Goal: Task Accomplishment & Management: Use online tool/utility

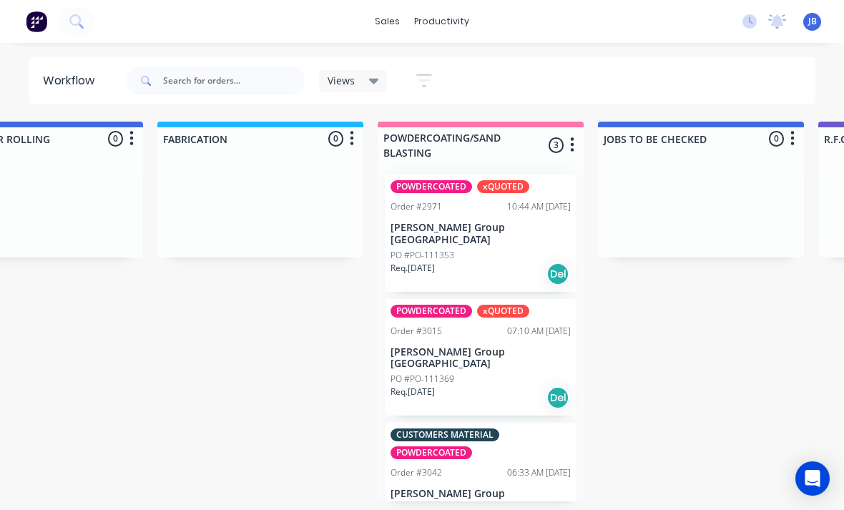
scroll to position [17, 0]
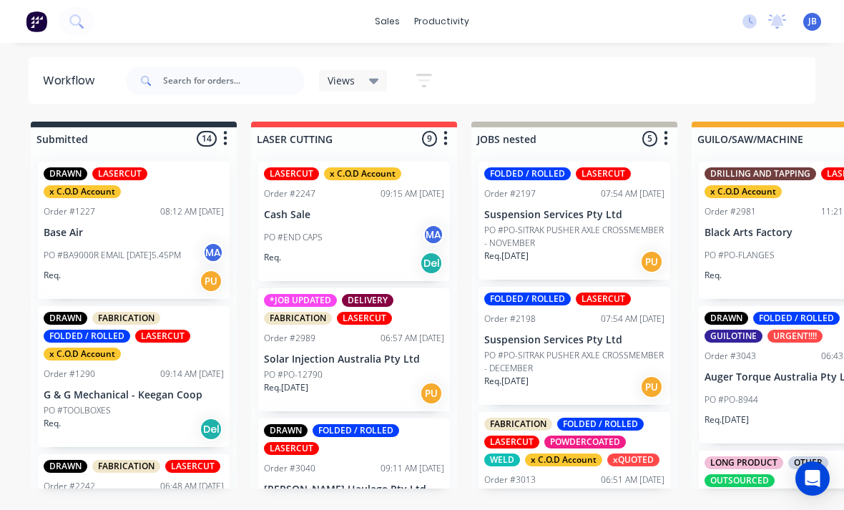
click at [489, 1] on div "sales productivity sales Sales Orders Customers Price Level Manager productivit…" at bounding box center [422, 21] width 844 height 43
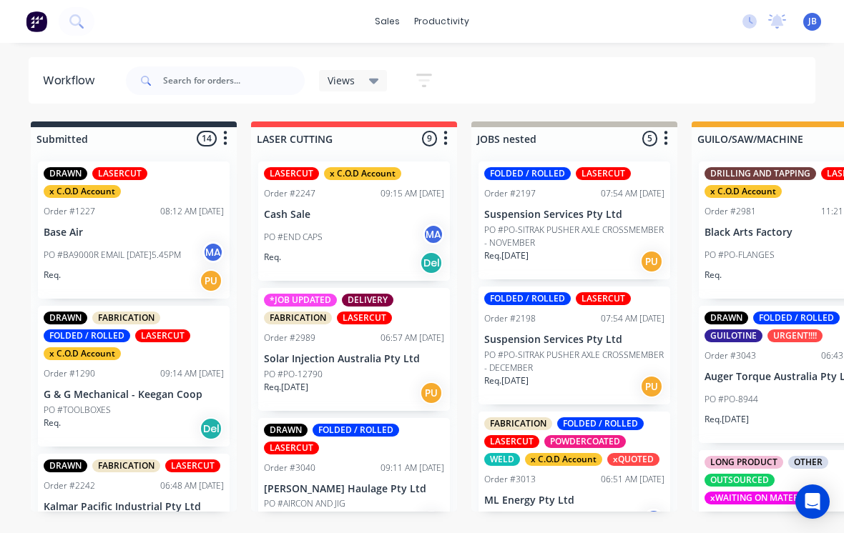
scroll to position [0, 0]
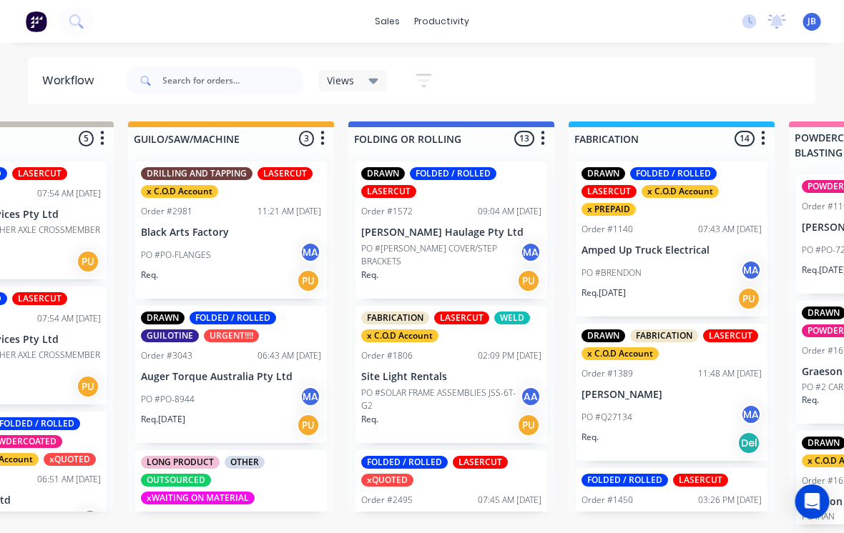
click at [153, 249] on p "PO #PO-FLANGES" at bounding box center [177, 255] width 70 height 13
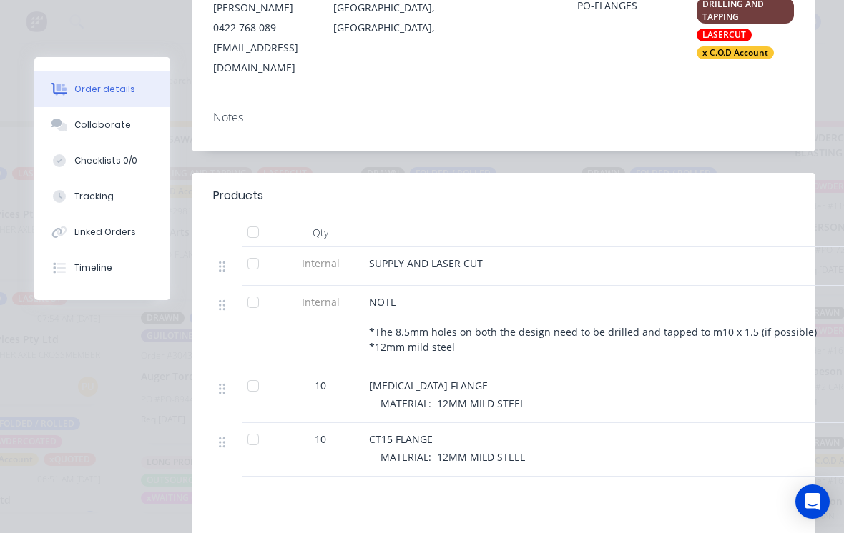
scroll to position [348, 0]
click at [67, 134] on button "Collaborate" at bounding box center [102, 125] width 136 height 36
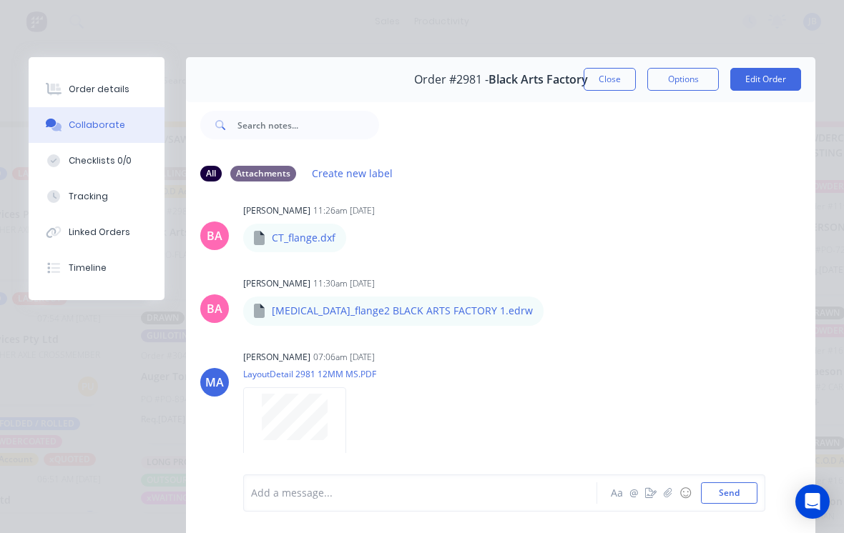
scroll to position [449, 0]
click at [590, 88] on button "Close" at bounding box center [610, 79] width 52 height 23
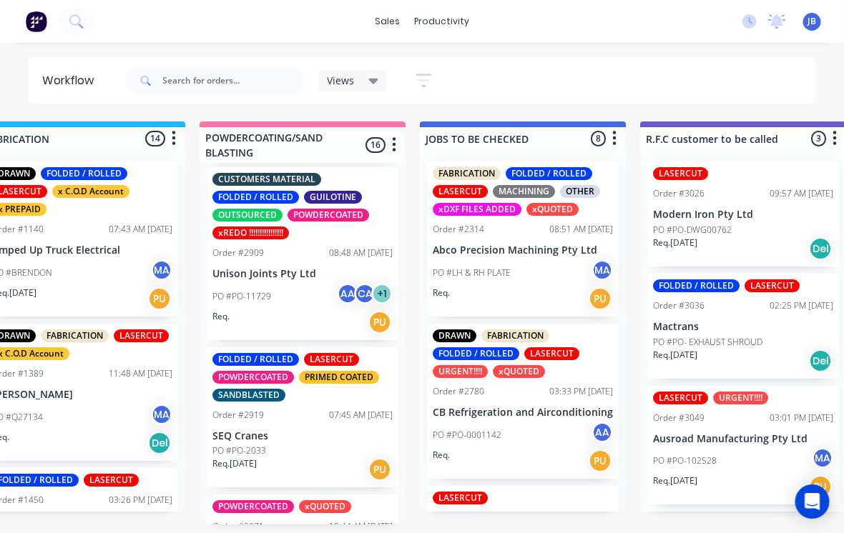
scroll to position [704, 0]
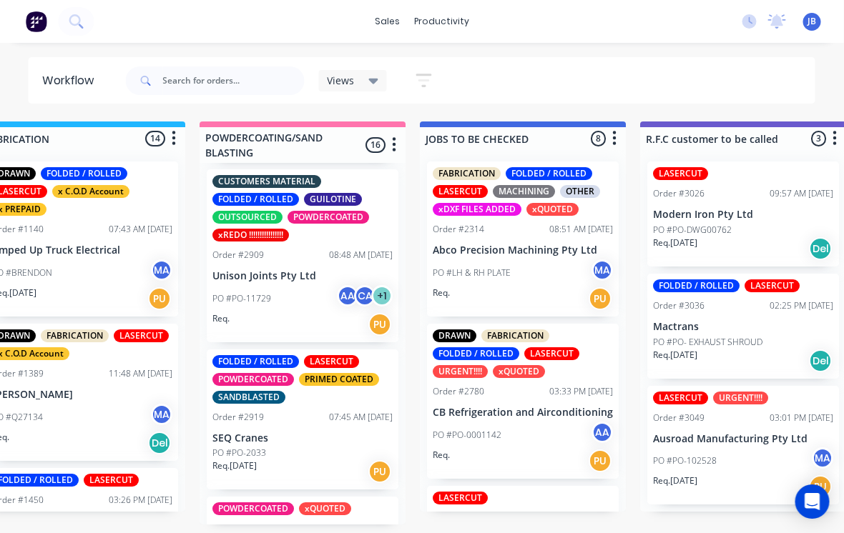
click at [242, 384] on div "FOLDED / ROLLED LASERCUT POWDERCOATED PRIMED COATED SANDBLASTED Order #2919 07:…" at bounding box center [303, 420] width 192 height 141
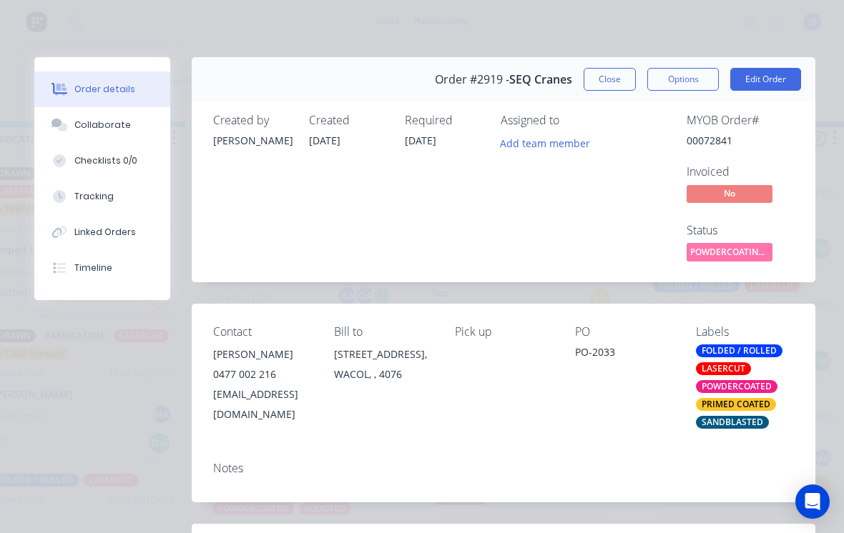
scroll to position [0, 0]
click at [609, 105] on div "Created by [PERSON_NAME] Created [DATE] Required [DATE] Assigned to Add team me…" at bounding box center [504, 189] width 624 height 185
click at [609, 89] on button "Close" at bounding box center [610, 79] width 52 height 23
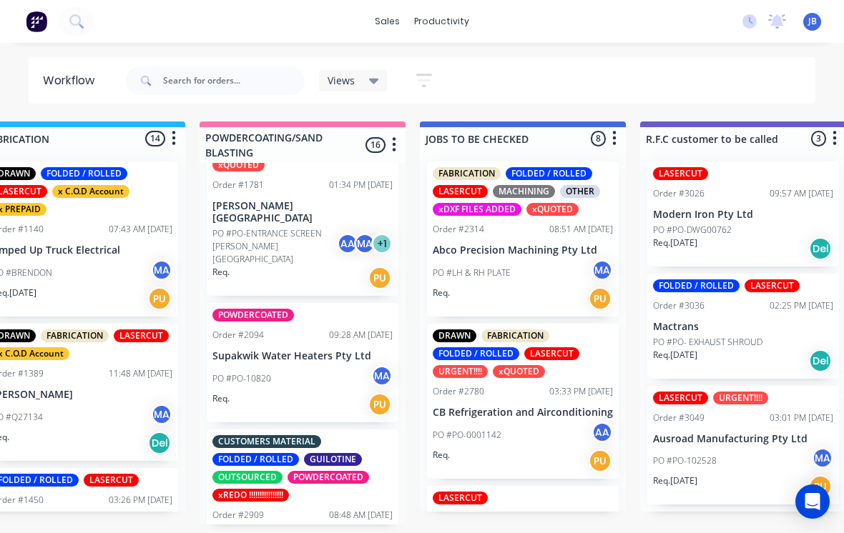
scroll to position [463, 0]
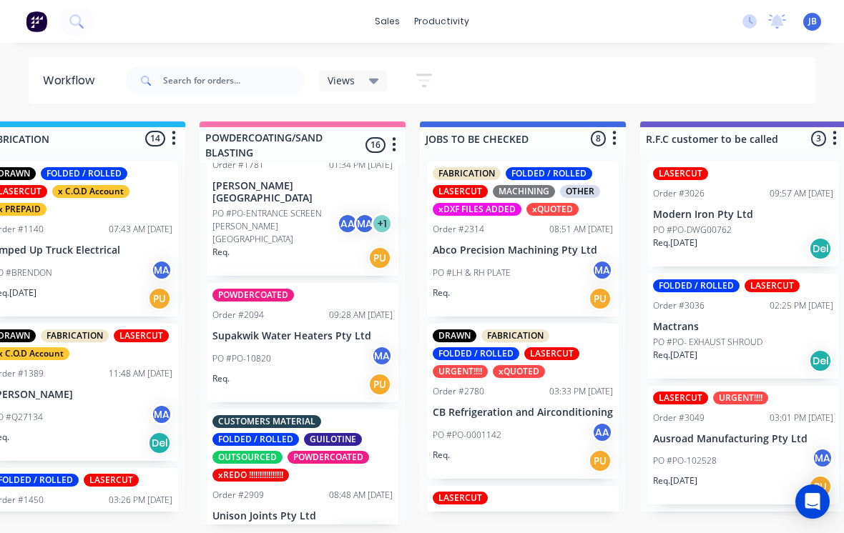
click at [265, 484] on div "CUSTOMERS MATERIAL FOLDED / ROLLED GUILOTINE OUTSOURCED POWDERCOATED xREDO !!!!…" at bounding box center [303, 496] width 192 height 173
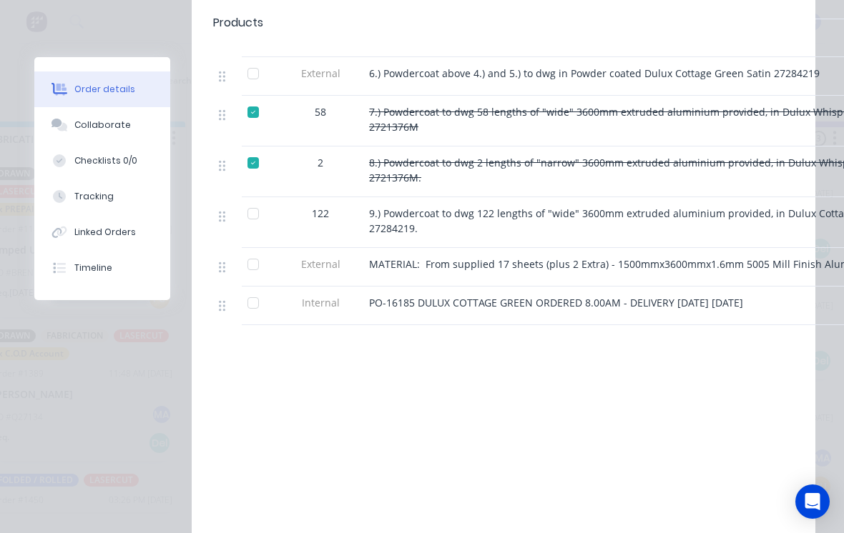
scroll to position [1182, 0]
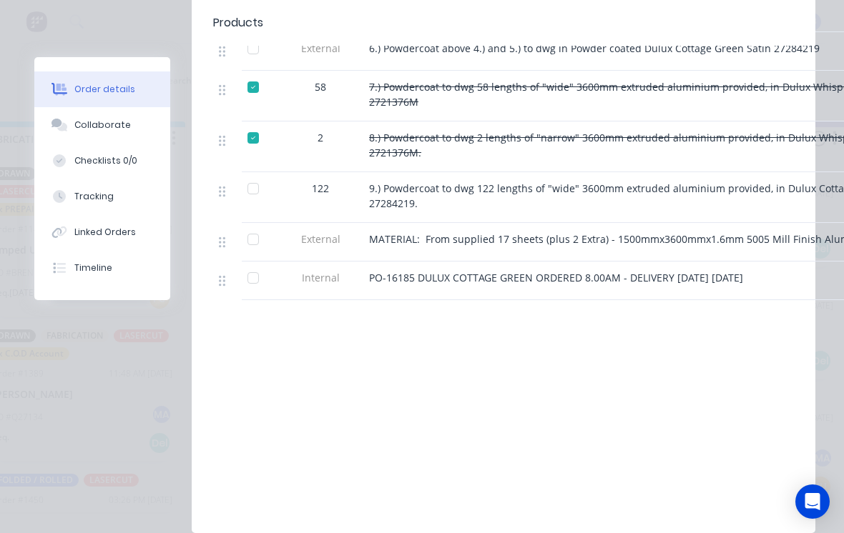
click at [120, 191] on button "Tracking" at bounding box center [102, 197] width 136 height 36
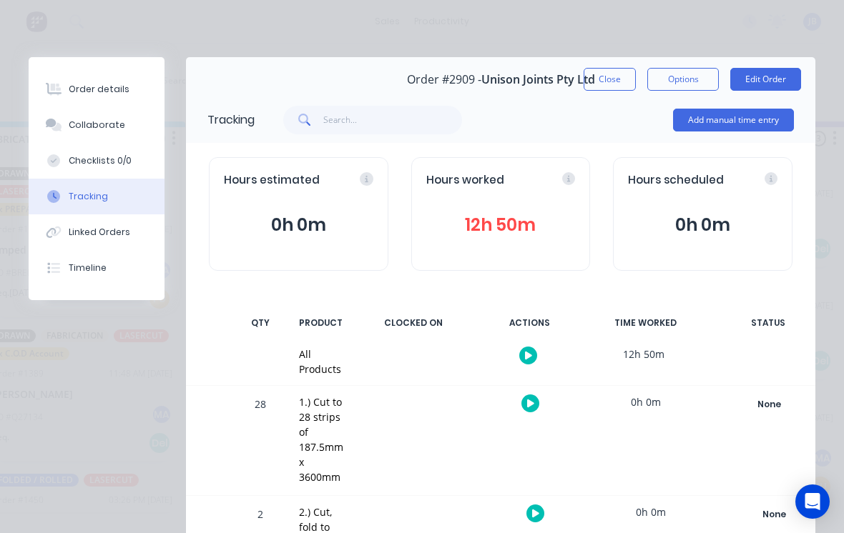
click at [692, 116] on button "Add manual time entry" at bounding box center [733, 120] width 121 height 23
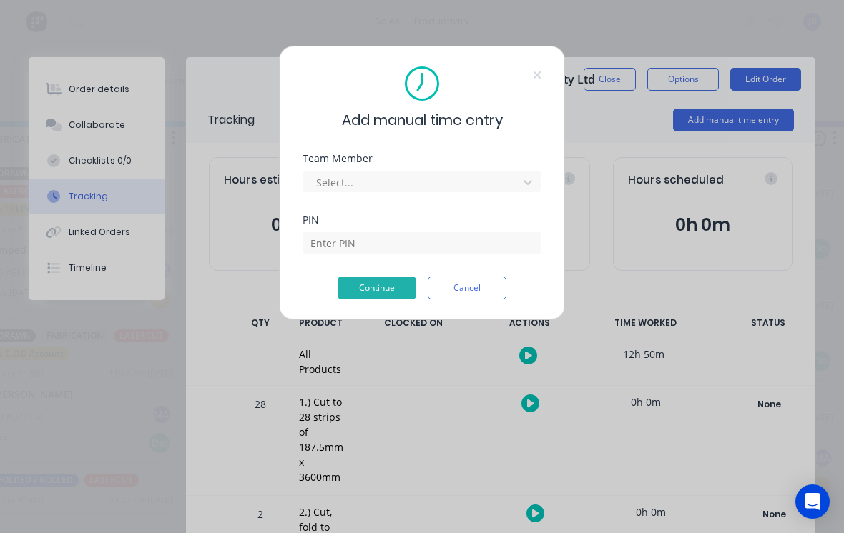
click at [343, 194] on div "Team Member Select..." at bounding box center [422, 185] width 239 height 62
type input "[PERSON_NAME]"
click at [330, 239] on input at bounding box center [422, 242] width 239 height 21
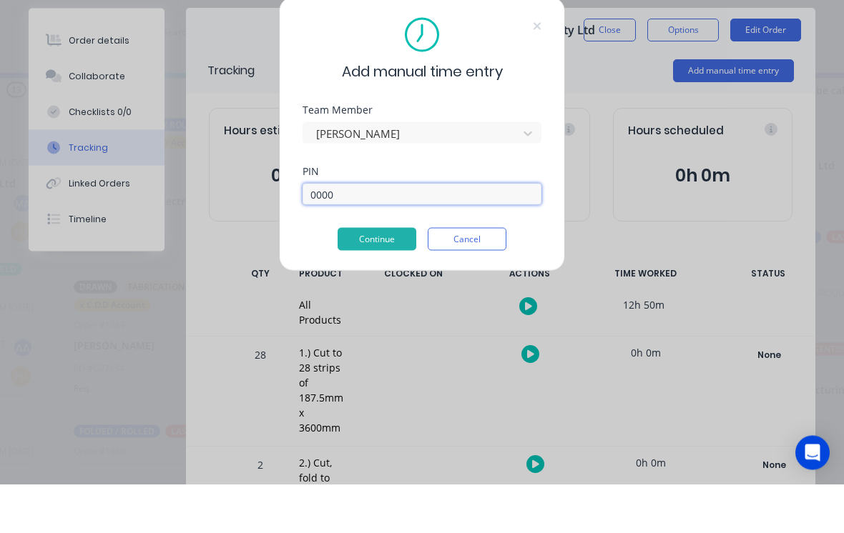
scroll to position [14, 1068]
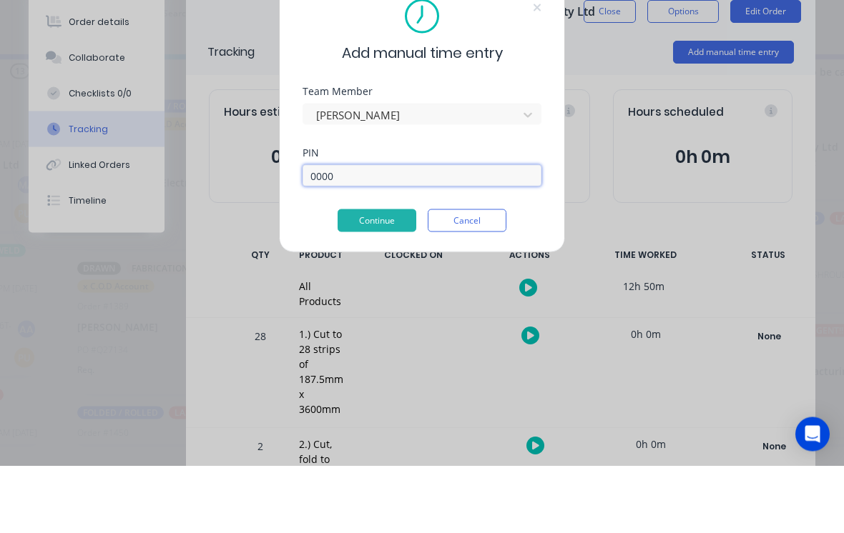
type input "0000"
click at [353, 277] on button "Continue" at bounding box center [377, 288] width 79 height 23
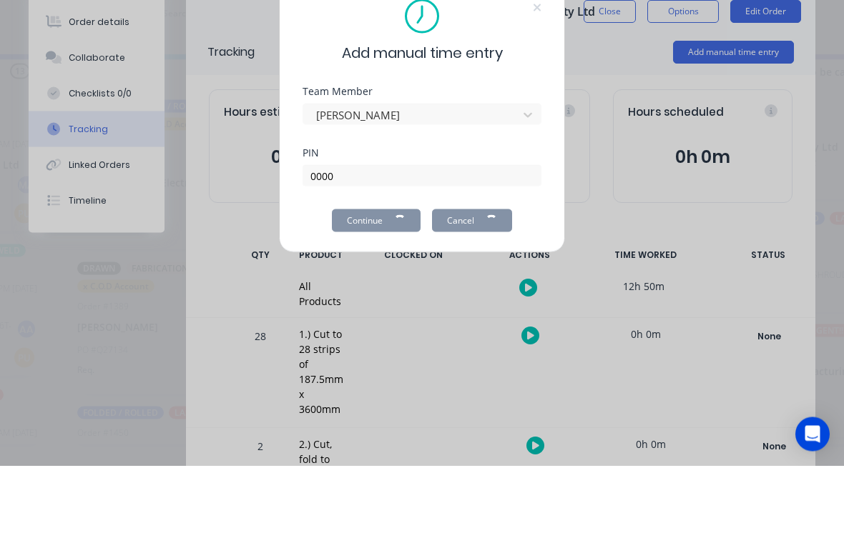
scroll to position [14, 1068]
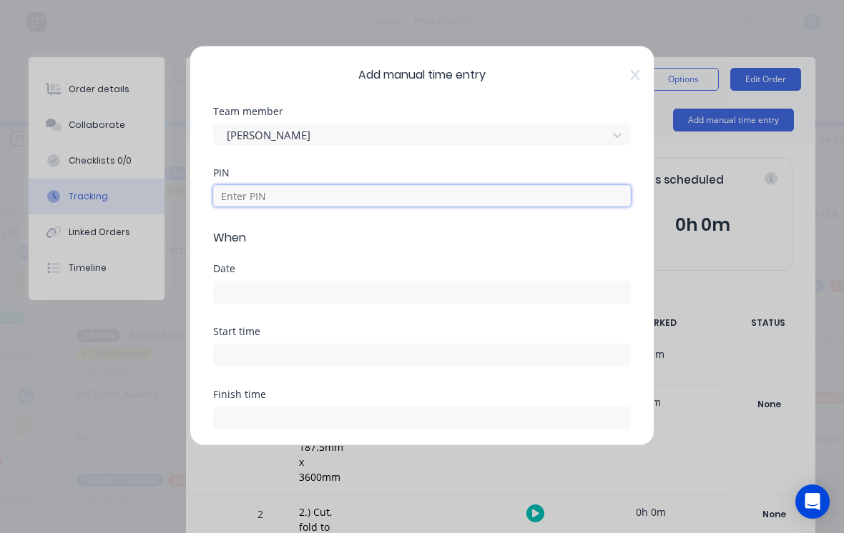
click at [252, 202] on input at bounding box center [422, 195] width 418 height 21
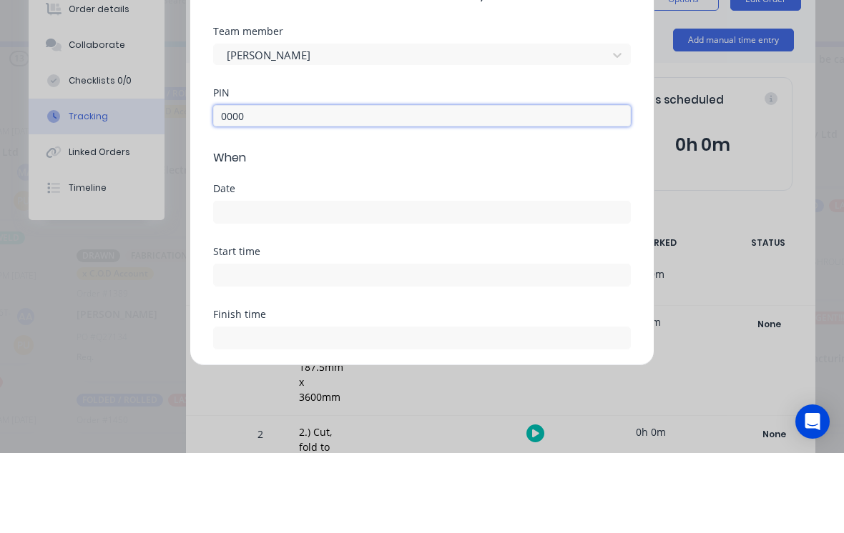
click at [234, 282] on input at bounding box center [422, 292] width 416 height 21
type input "0000"
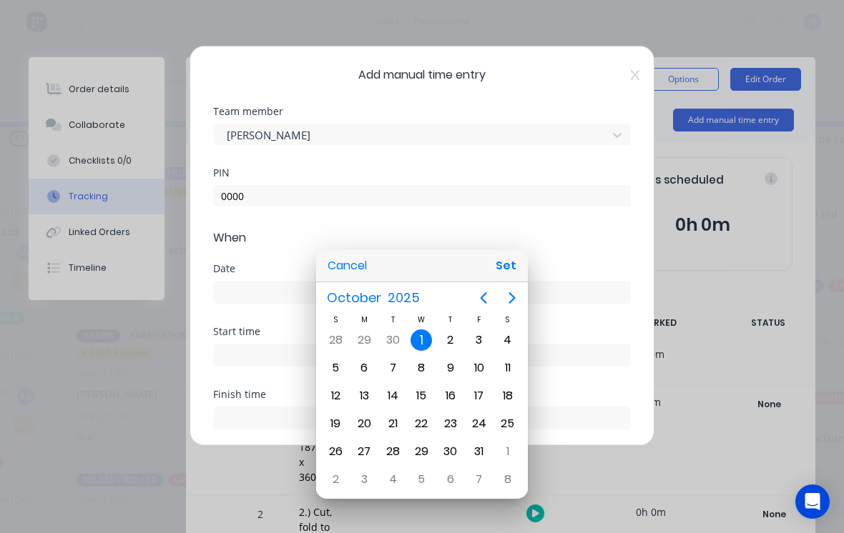
click at [390, 340] on div "30" at bounding box center [392, 340] width 21 height 21
click at [498, 257] on button "Set" at bounding box center [506, 266] width 32 height 26
type input "[DATE]"
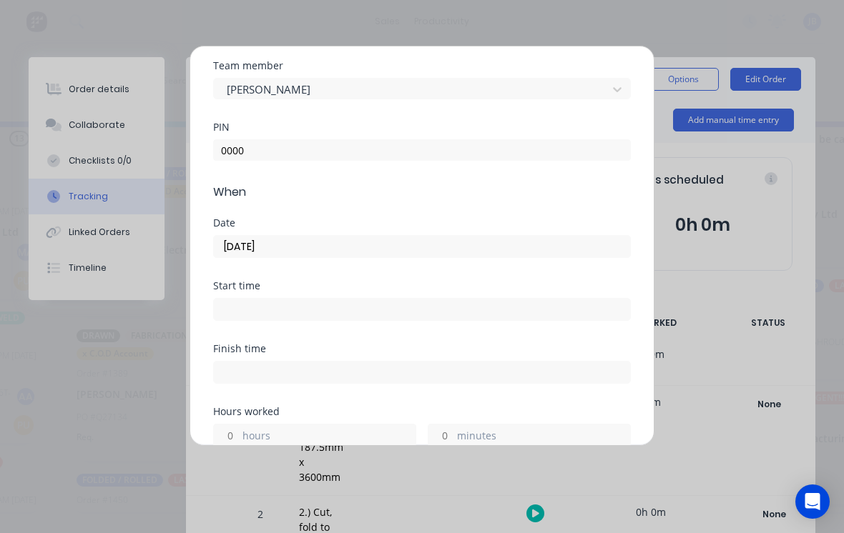
scroll to position [109, 0]
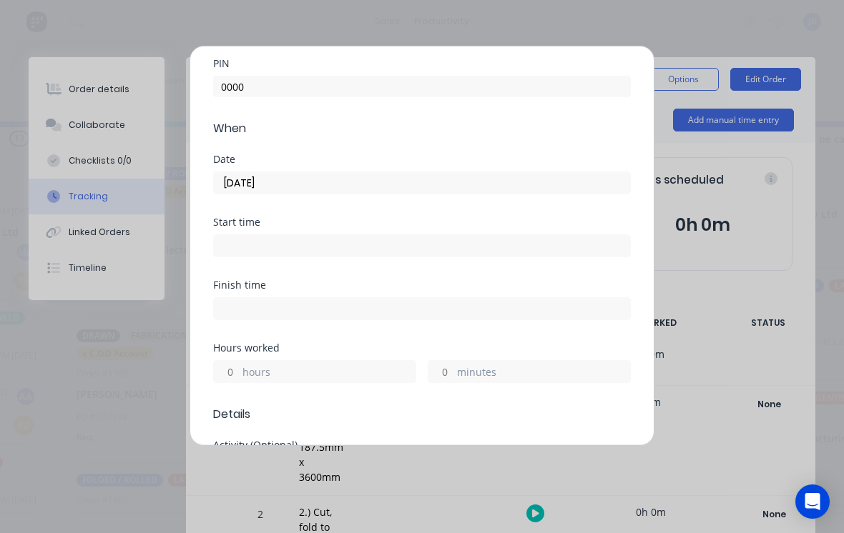
click at [232, 374] on input "hours" at bounding box center [226, 371] width 25 height 21
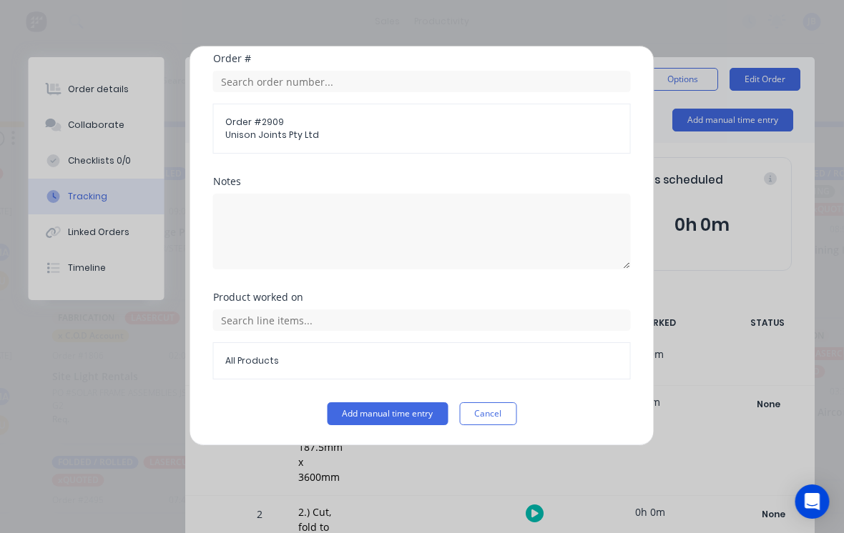
scroll to position [751, 0]
type input "3"
click at [365, 410] on button "Add manual time entry" at bounding box center [388, 414] width 121 height 23
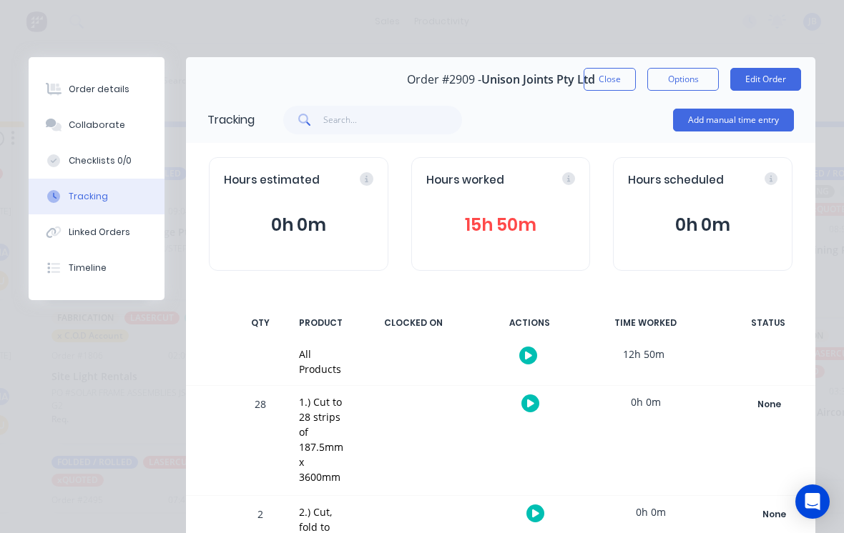
click at [716, 112] on button "Add manual time entry" at bounding box center [733, 120] width 121 height 23
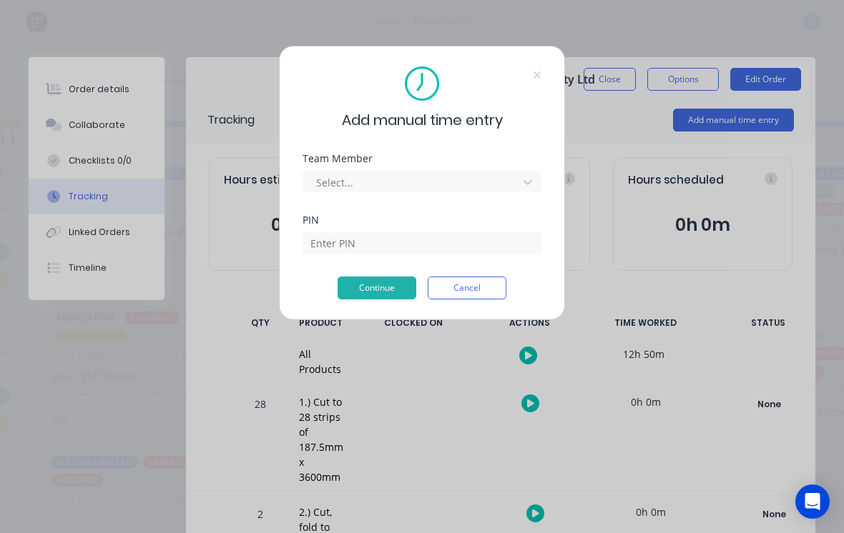
scroll to position [14, 872]
type input "[PERSON_NAME]"
click at [316, 290] on div "Continue Cancel" at bounding box center [422, 288] width 239 height 23
click at [315, 290] on div "Continue Cancel" at bounding box center [422, 288] width 239 height 23
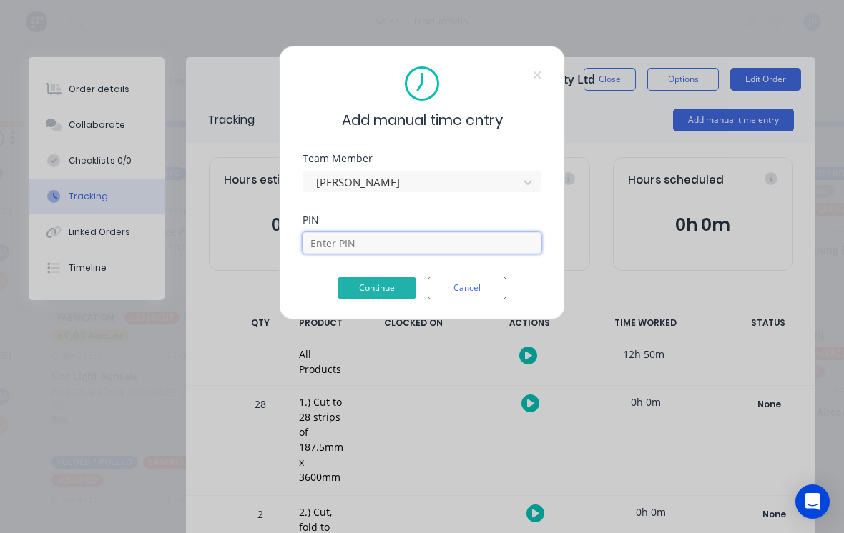
click at [346, 245] on input at bounding box center [422, 242] width 239 height 21
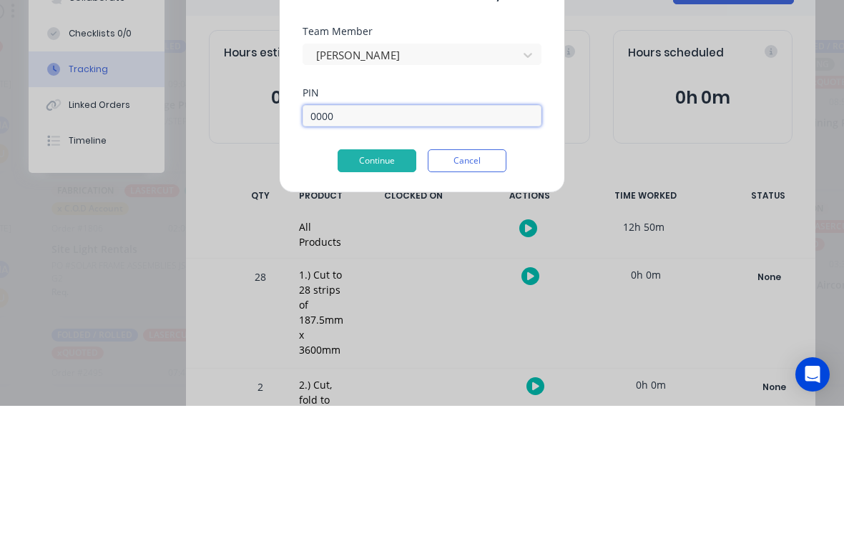
type input "0000"
click at [355, 277] on button "Continue" at bounding box center [377, 288] width 79 height 23
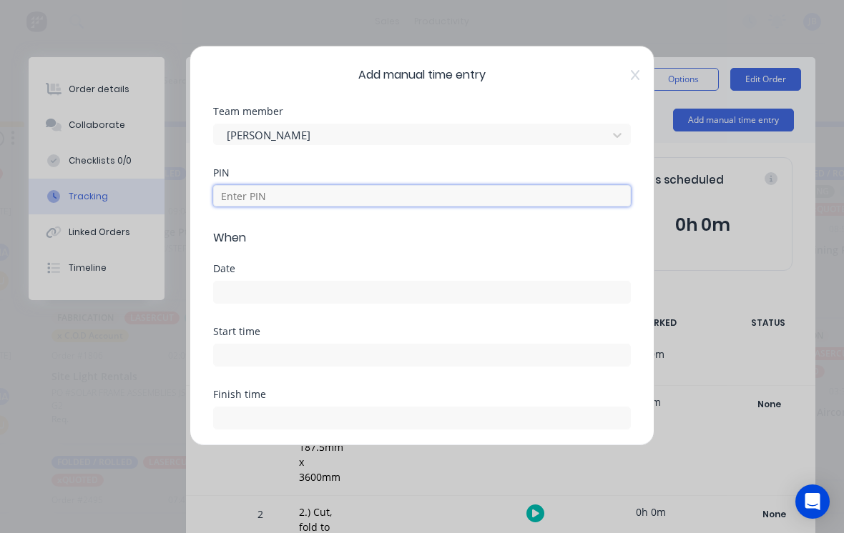
click at [238, 204] on input at bounding box center [422, 195] width 418 height 21
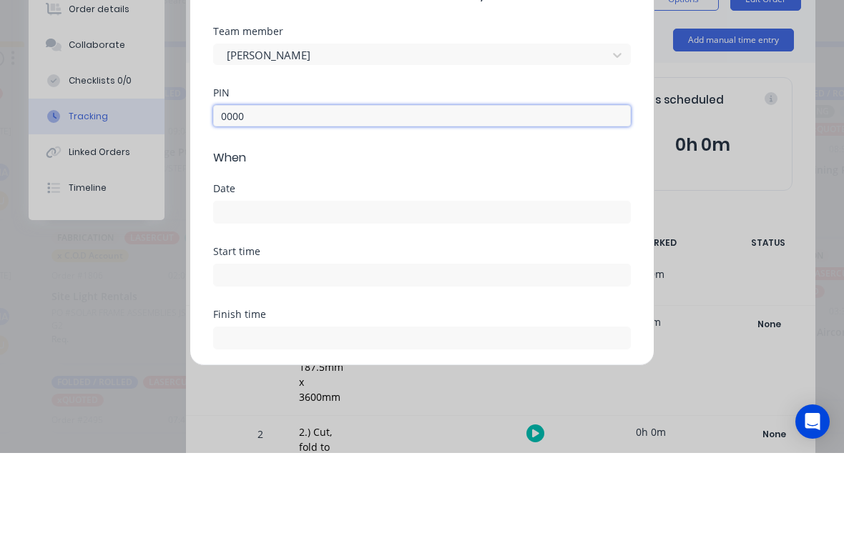
type input "0000"
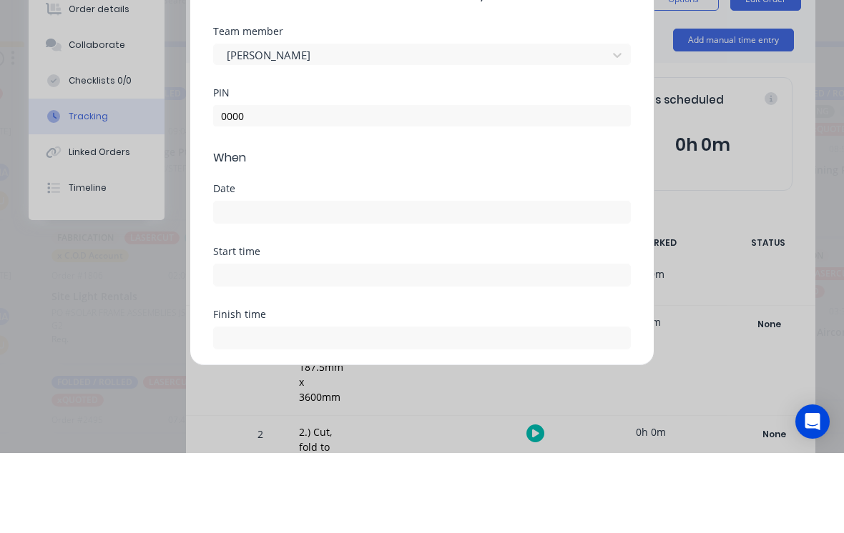
click at [228, 264] on div "Date" at bounding box center [422, 269] width 418 height 10
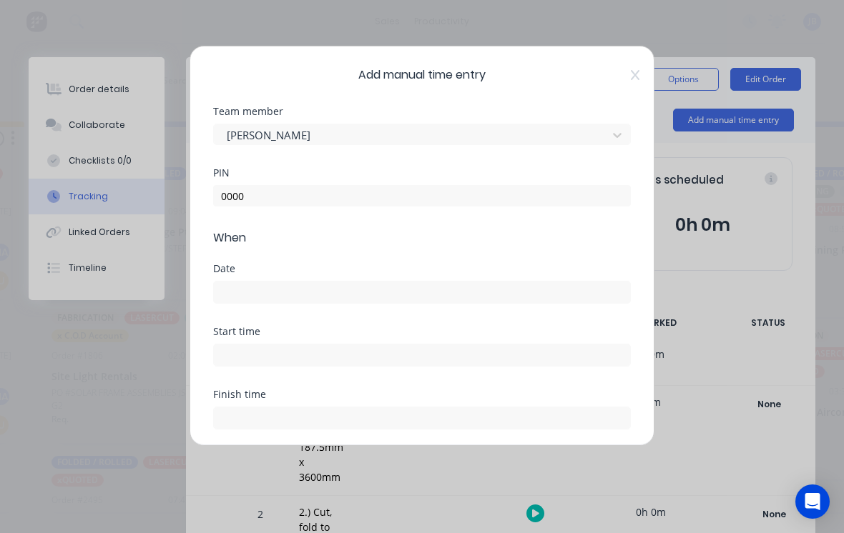
click at [240, 294] on input at bounding box center [422, 292] width 416 height 21
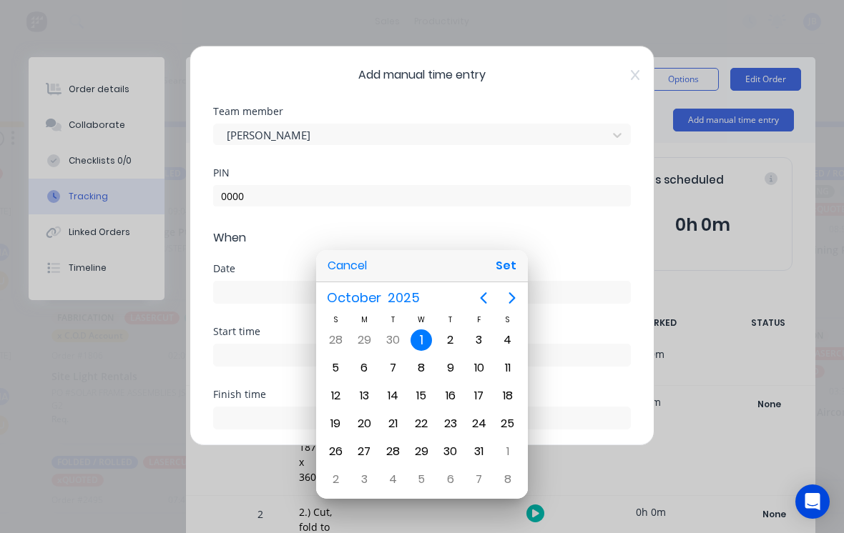
click at [503, 266] on button "Set" at bounding box center [506, 266] width 32 height 26
type input "[DATE]"
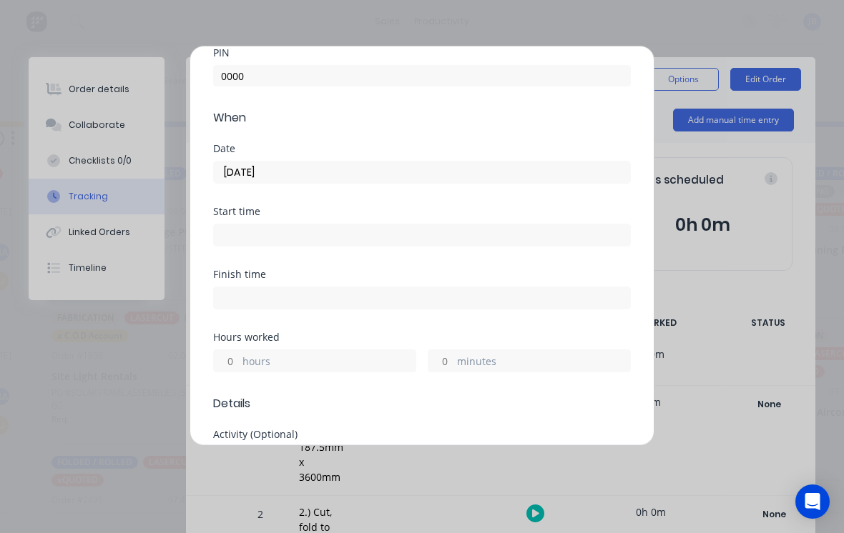
scroll to position [129, 0]
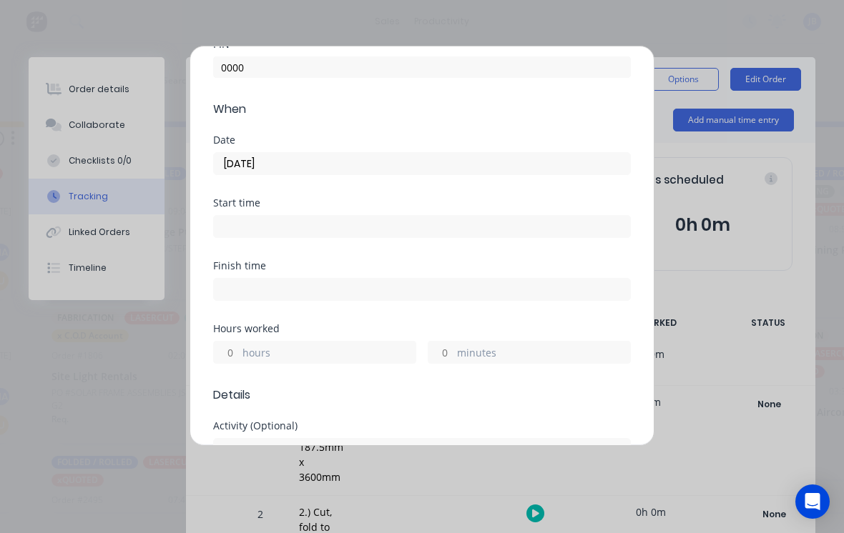
click at [233, 348] on input "hours" at bounding box center [226, 352] width 25 height 21
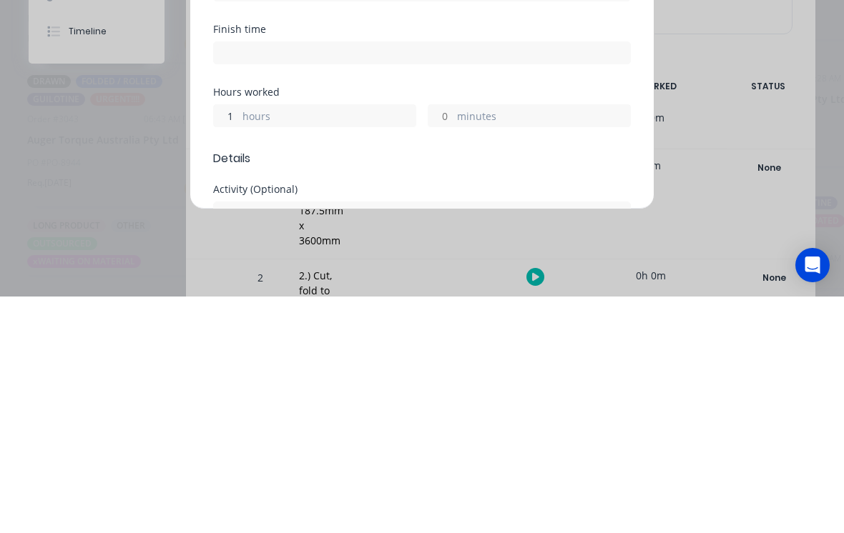
type input "1"
click at [463, 345] on label "minutes" at bounding box center [543, 354] width 173 height 18
click at [453, 342] on input "minutes" at bounding box center [440, 352] width 25 height 21
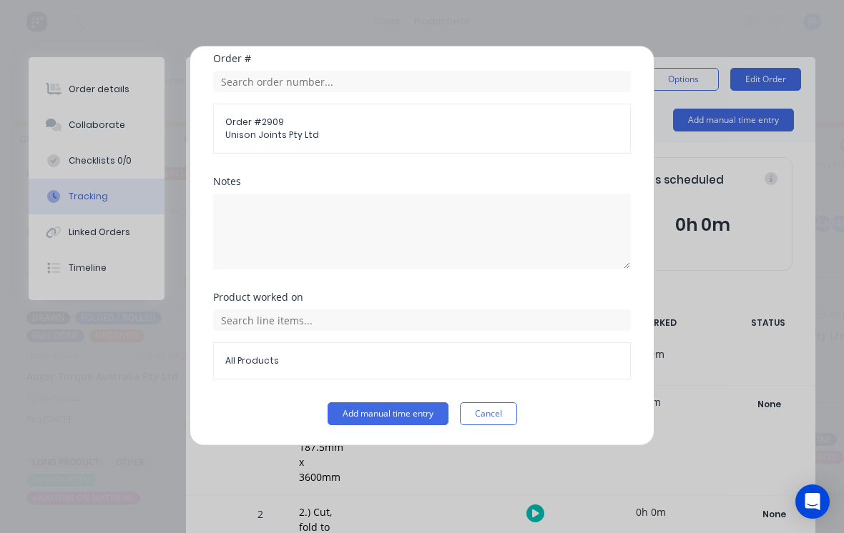
scroll to position [751, 0]
type input "45"
click at [363, 414] on button "Add manual time entry" at bounding box center [388, 414] width 121 height 23
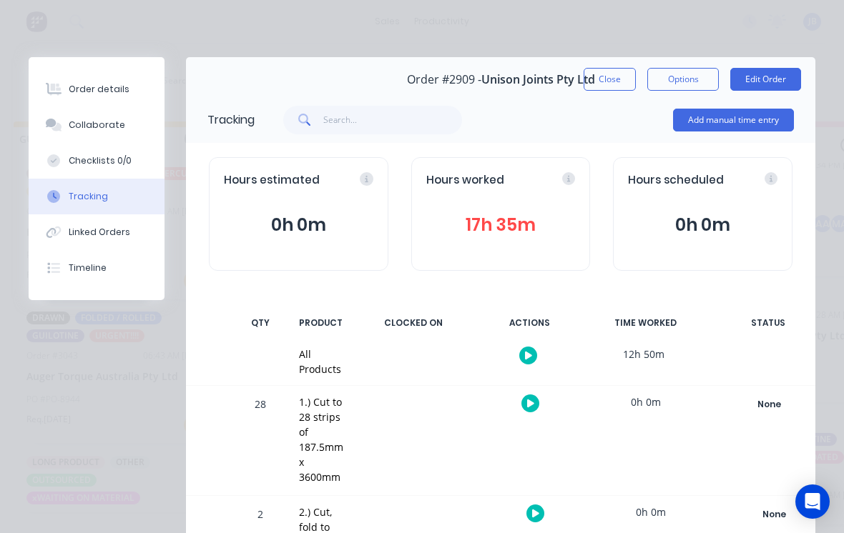
click at [605, 56] on div "Order details Collaborate Checklists 0/0 Tracking Linked Orders Timeline Order …" at bounding box center [422, 266] width 844 height 533
click at [608, 82] on button "Close" at bounding box center [610, 79] width 52 height 23
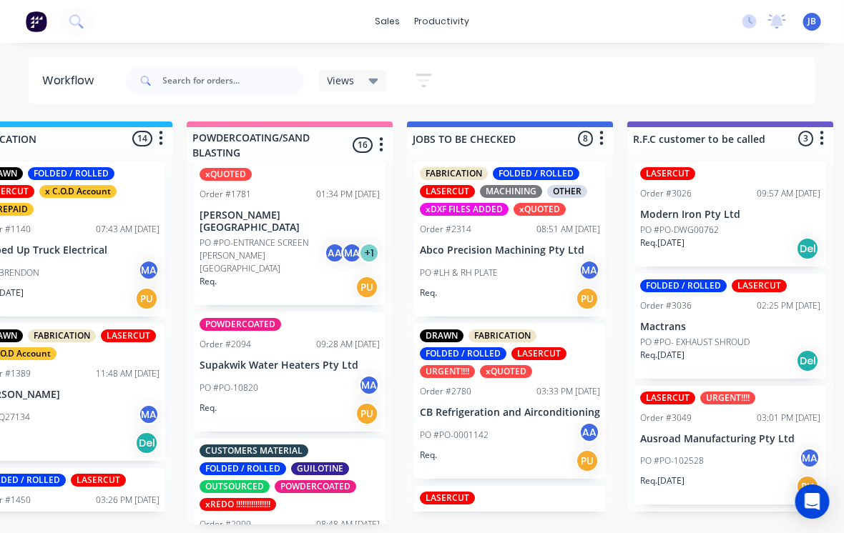
scroll to position [360, 0]
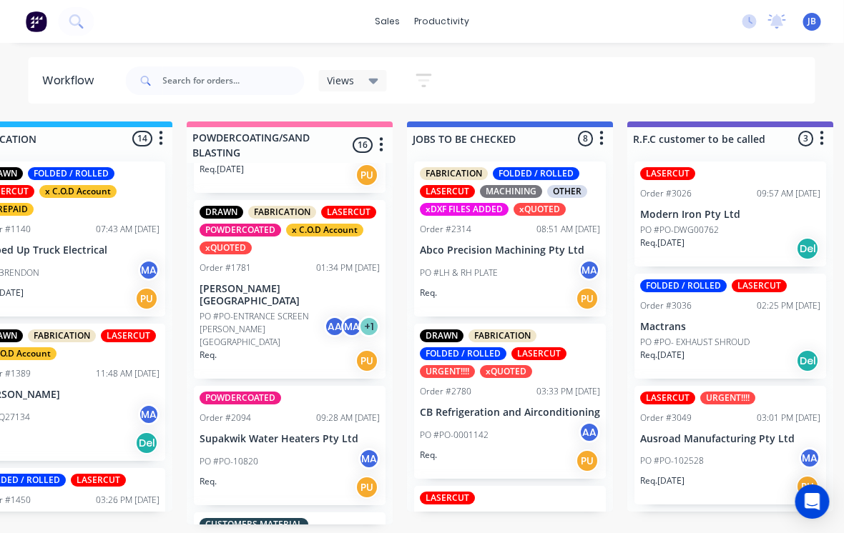
click at [227, 260] on div "DRAWN FABRICATION LASERCUT POWDERCOATED x C.O.D Account xQUOTED Order #1781 01:…" at bounding box center [291, 289] width 192 height 179
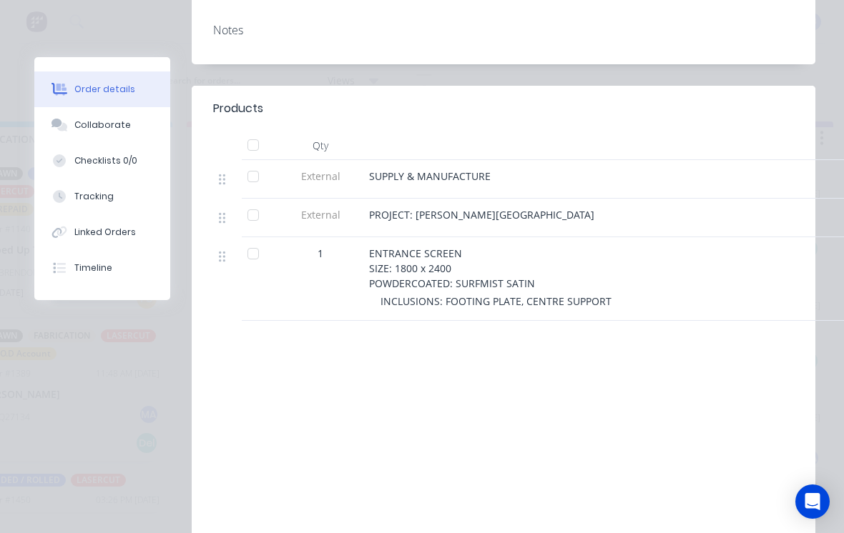
scroll to position [458, 0]
click at [73, 110] on button "Collaborate" at bounding box center [102, 125] width 136 height 36
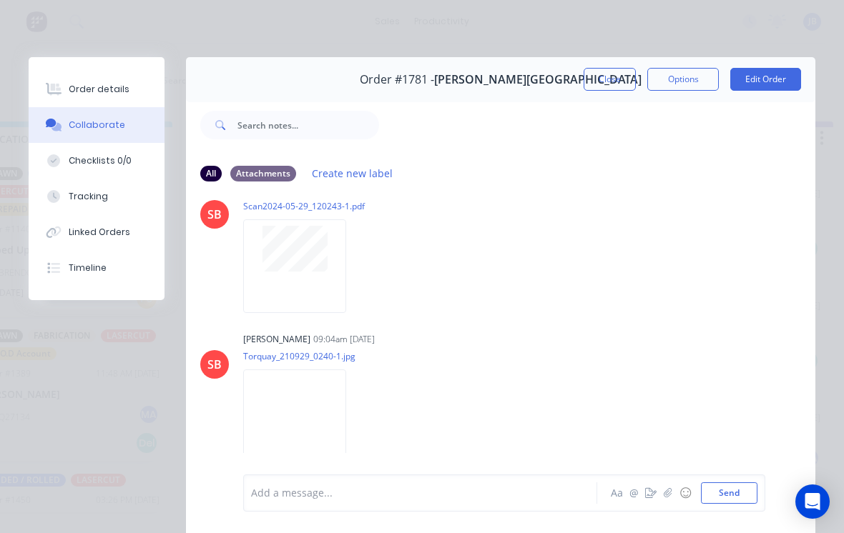
scroll to position [727, 0]
click at [580, 67] on div "Order #1781 - [PERSON_NAME][GEOGRAPHIC_DATA]" at bounding box center [501, 80] width 282 height 42
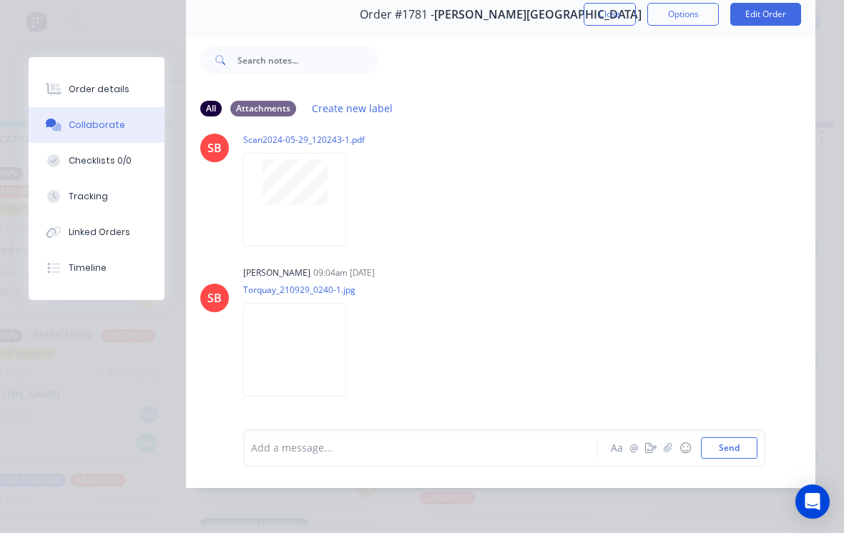
scroll to position [45, 0]
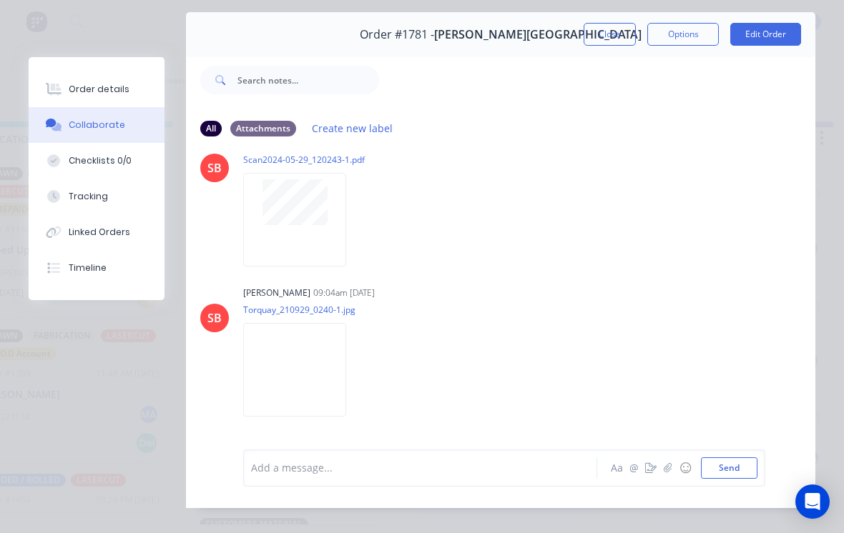
click at [608, 32] on button "Close" at bounding box center [610, 34] width 52 height 23
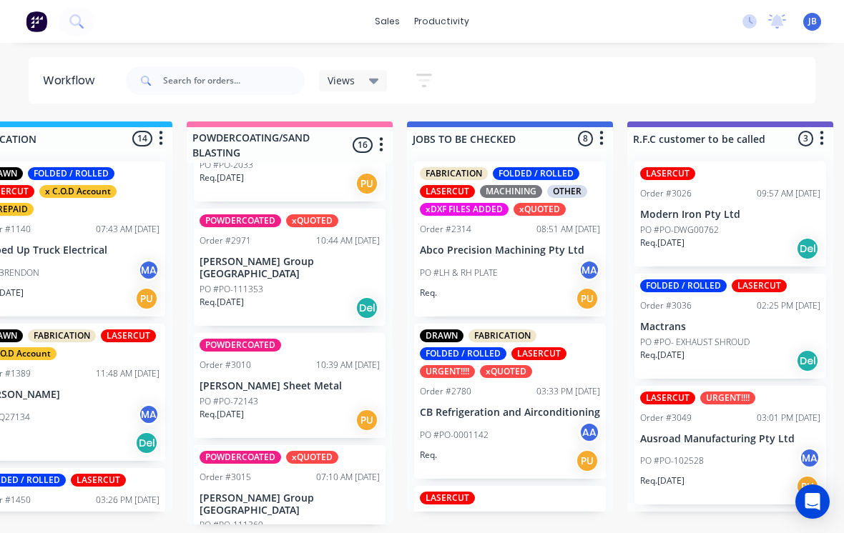
scroll to position [996, 0]
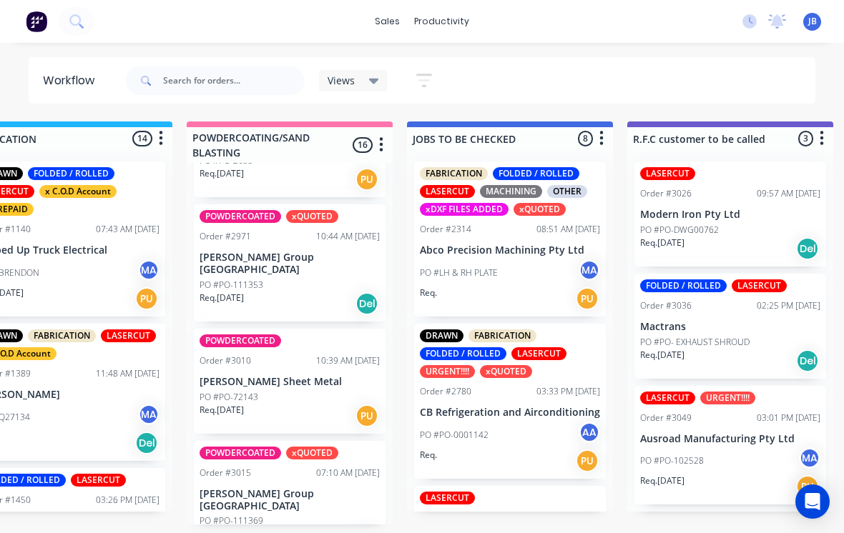
click at [209, 252] on p "[PERSON_NAME] Group [GEOGRAPHIC_DATA]" at bounding box center [290, 264] width 180 height 24
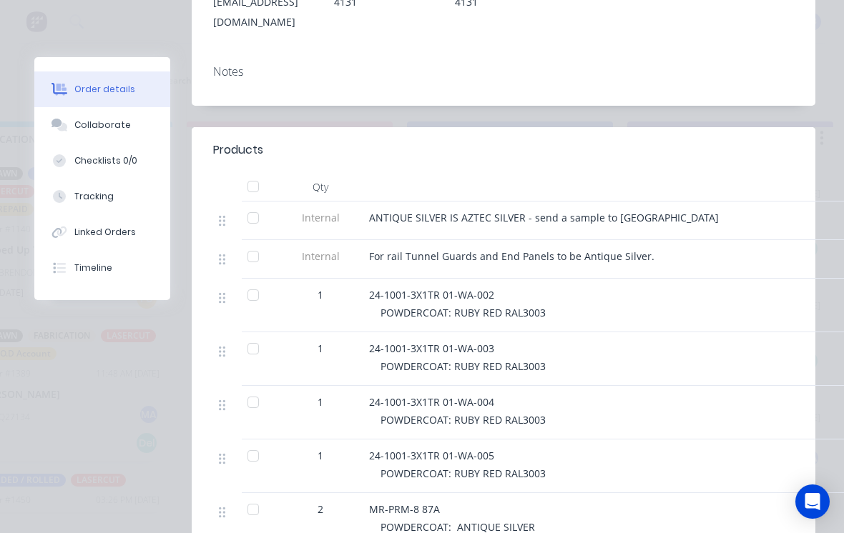
scroll to position [426, 0]
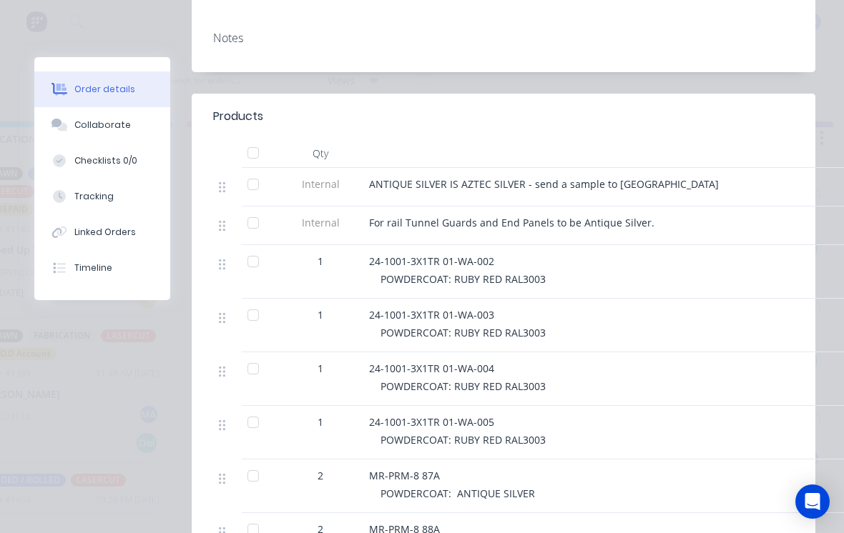
click at [74, 120] on div "Collaborate" at bounding box center [102, 125] width 56 height 13
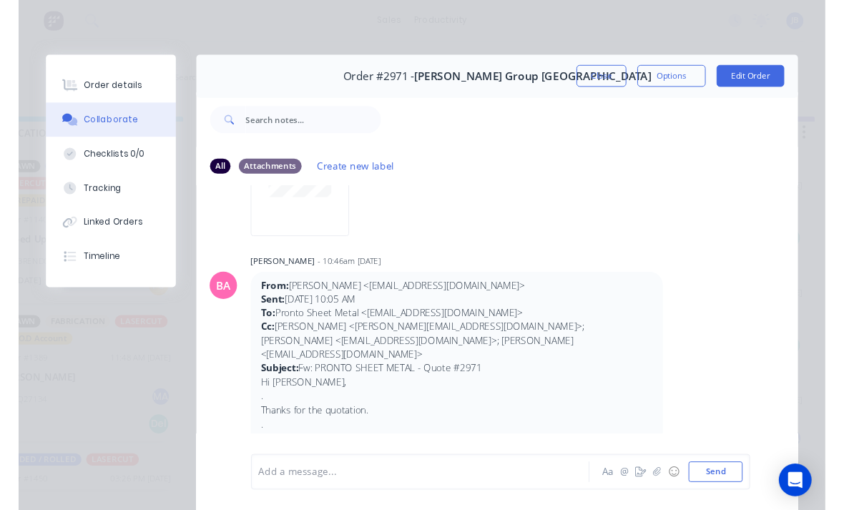
scroll to position [252, 0]
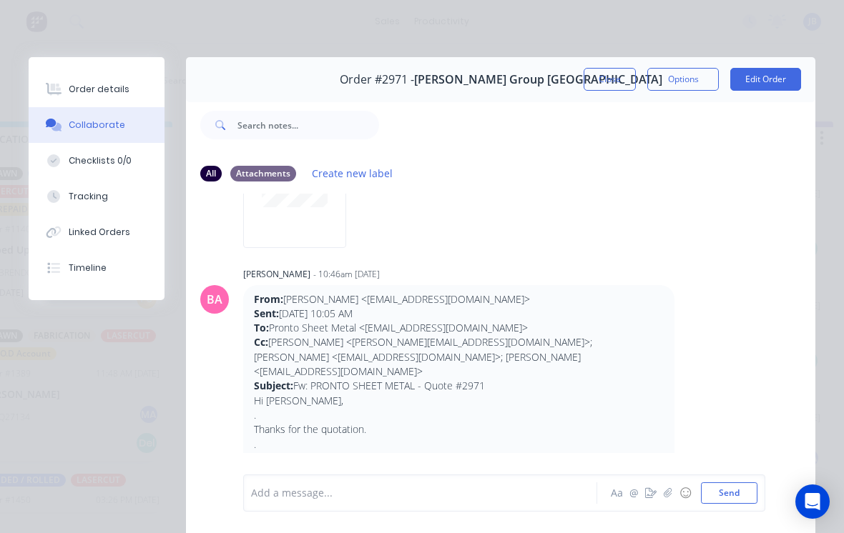
click at [257, 230] on div at bounding box center [294, 201] width 103 height 94
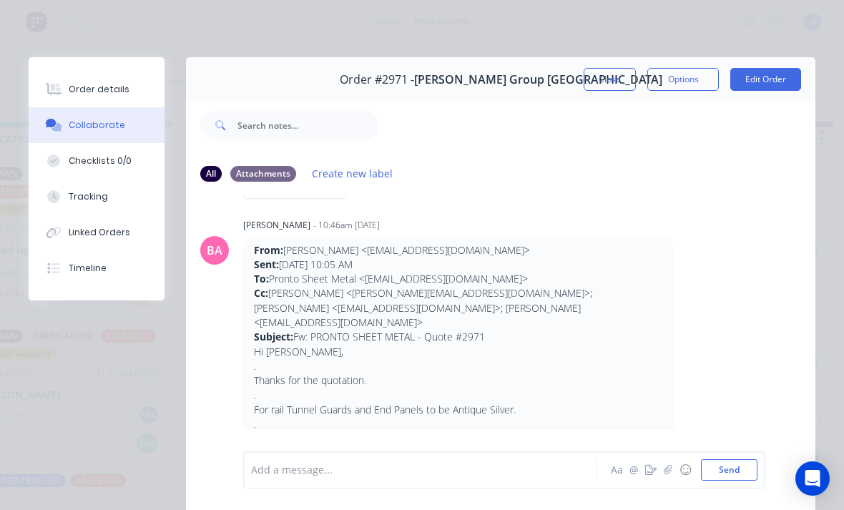
scroll to position [294, 0]
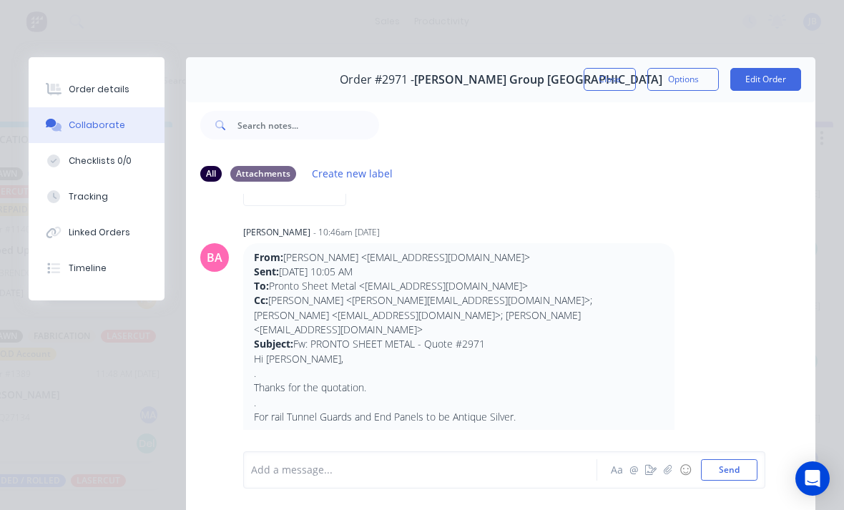
click at [74, 87] on div "Order details" at bounding box center [99, 89] width 61 height 13
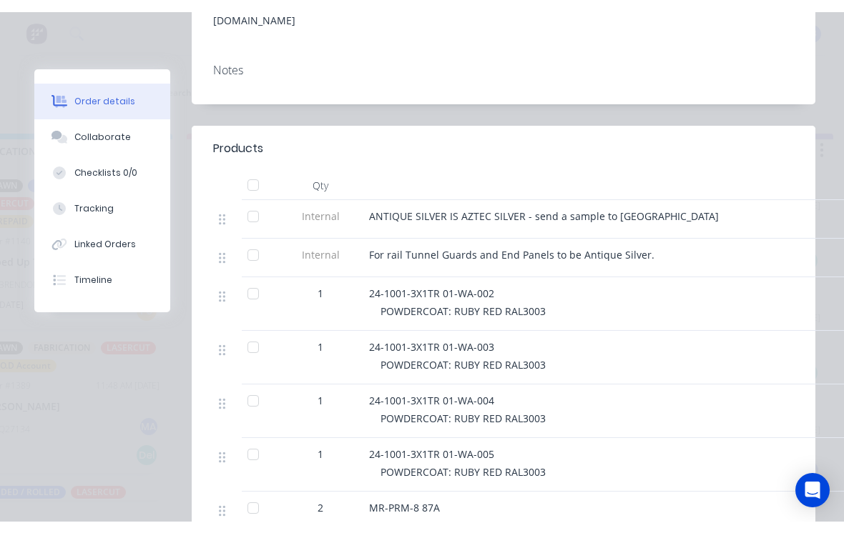
scroll to position [395, 0]
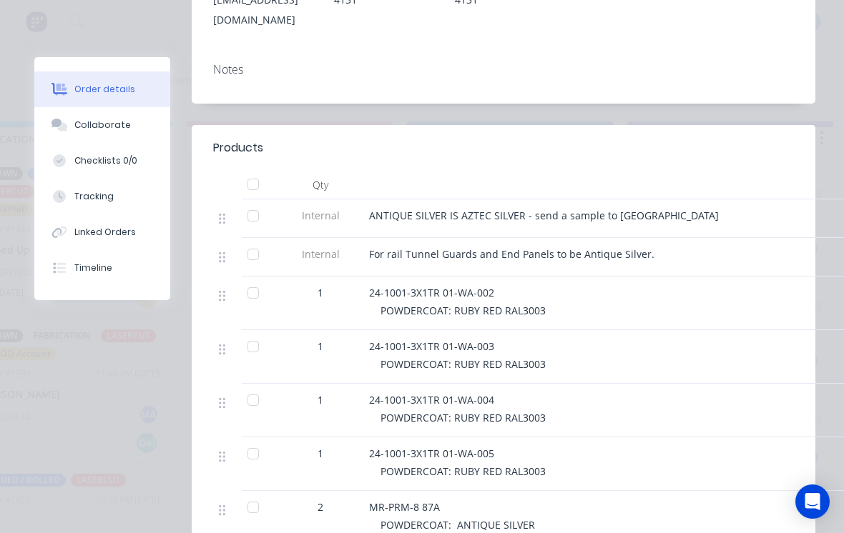
click at [84, 125] on div "Collaborate" at bounding box center [102, 125] width 56 height 13
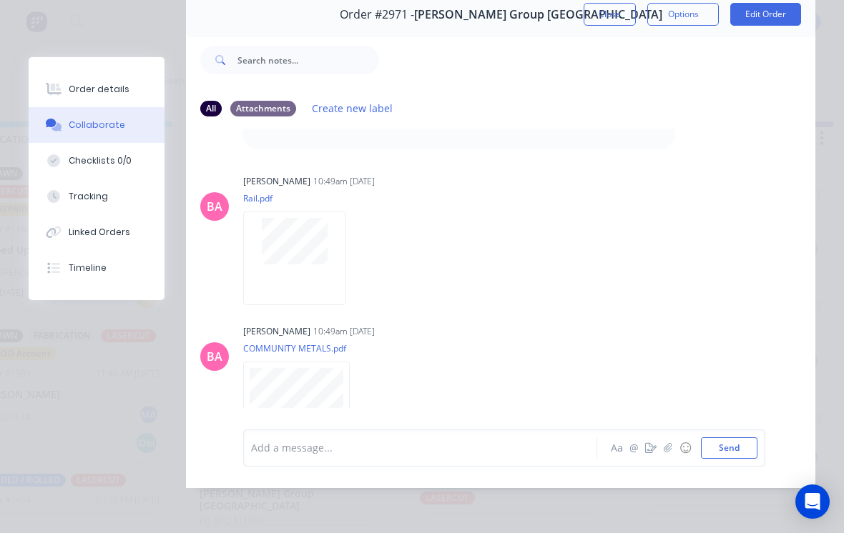
scroll to position [1149, 0]
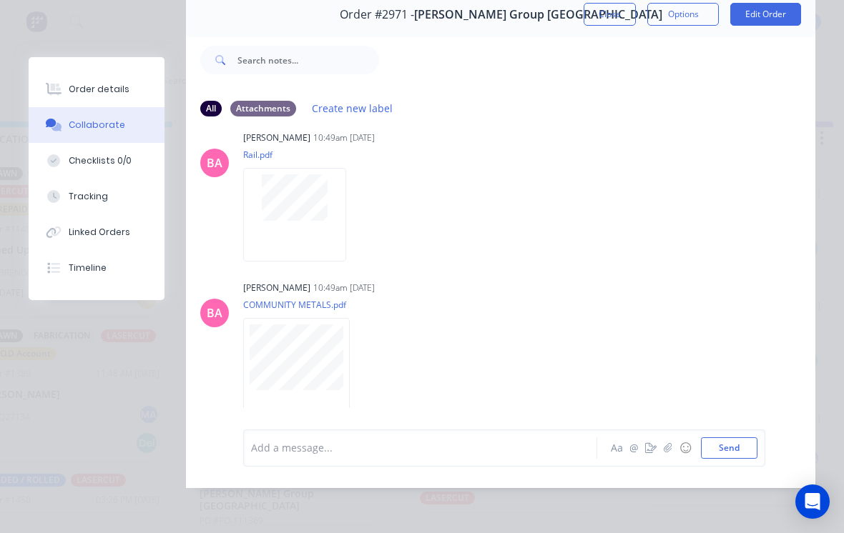
click at [104, 88] on div "Order details" at bounding box center [99, 89] width 61 height 13
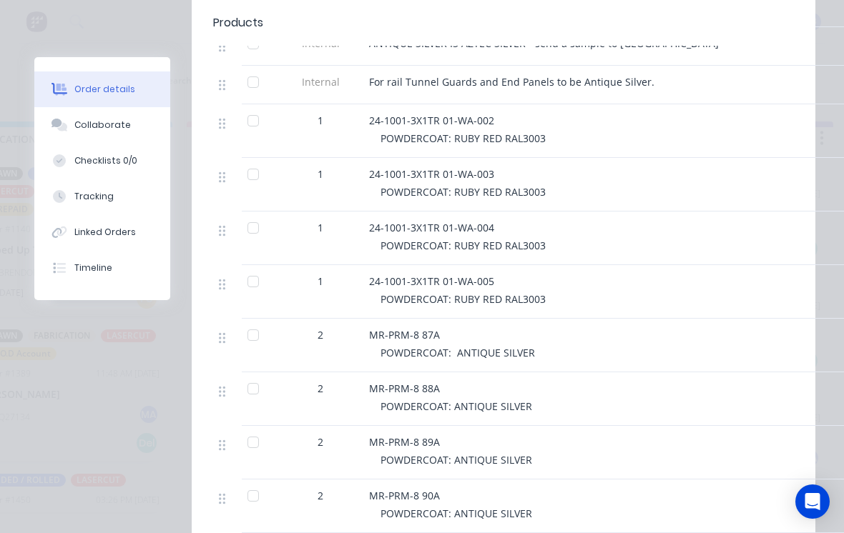
scroll to position [569, 0]
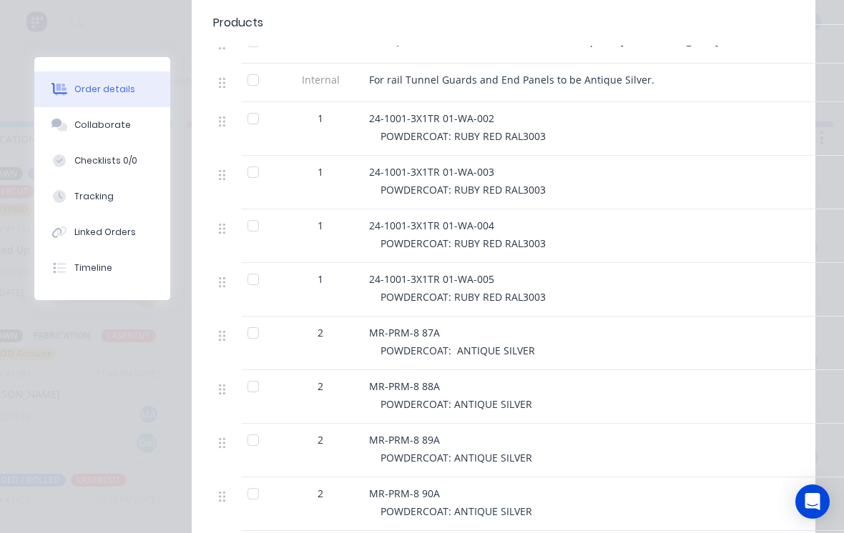
click at [253, 293] on div at bounding box center [253, 279] width 29 height 29
click at [251, 220] on div at bounding box center [253, 226] width 29 height 29
click at [248, 179] on div at bounding box center [253, 172] width 29 height 29
click at [259, 126] on div at bounding box center [253, 118] width 29 height 29
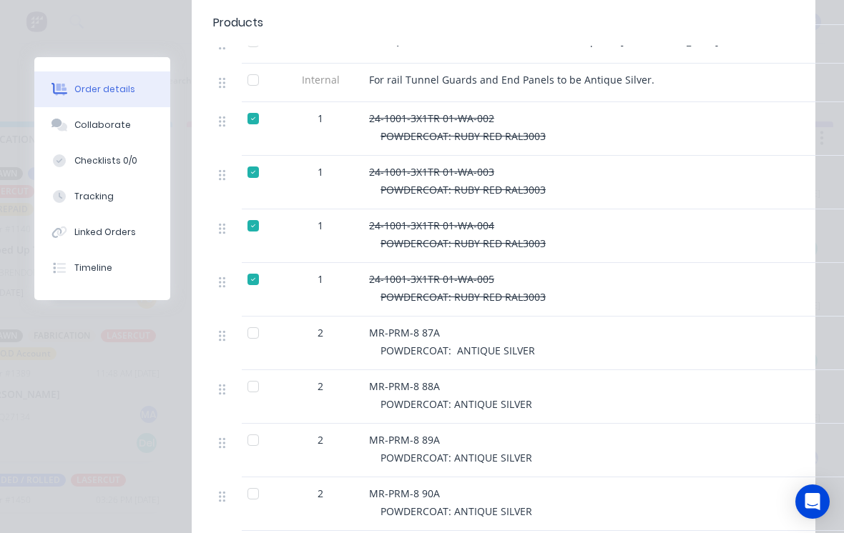
click at [74, 126] on div "Collaborate" at bounding box center [102, 125] width 56 height 13
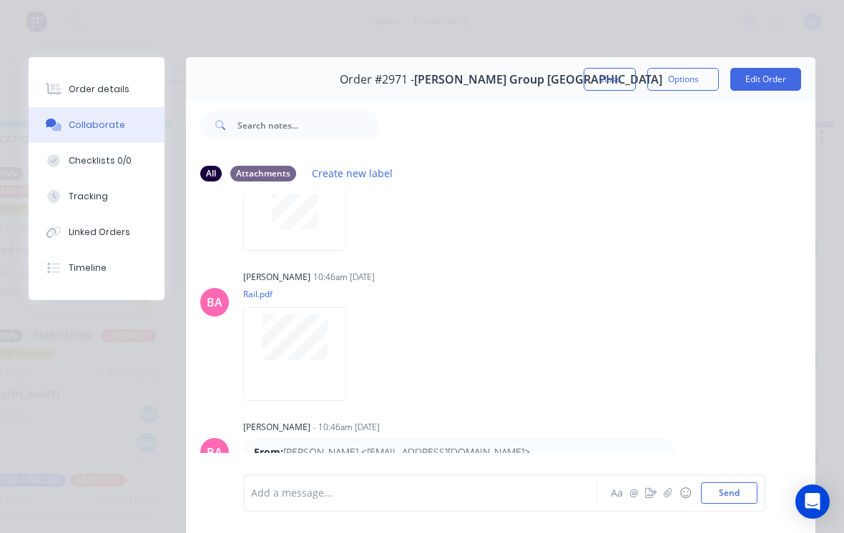
scroll to position [99, 0]
click at [604, 82] on button "Close" at bounding box center [610, 79] width 52 height 23
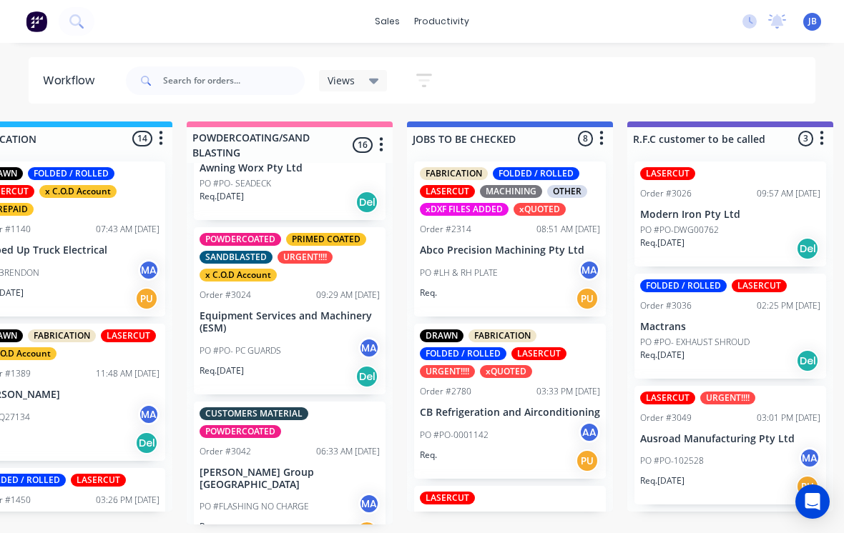
scroll to position [1470, 0]
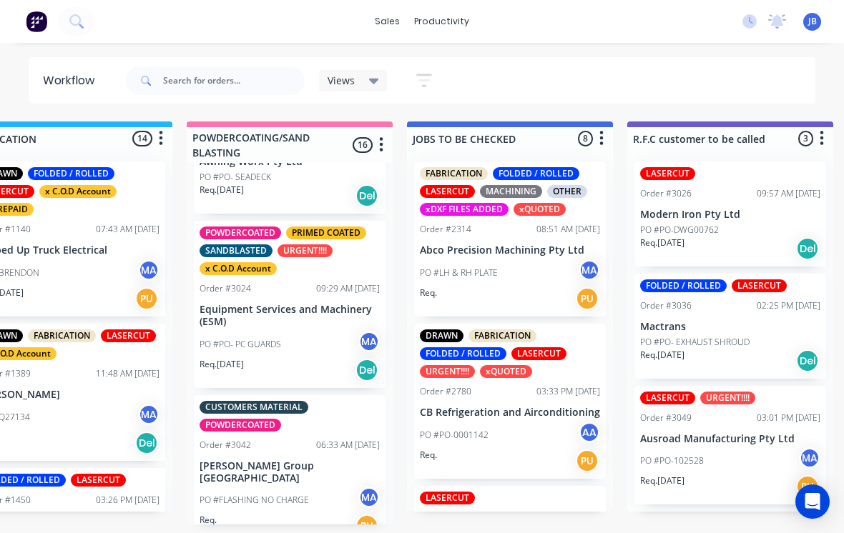
click at [207, 331] on div "PO #PO- PC GUARDS MA" at bounding box center [290, 344] width 180 height 27
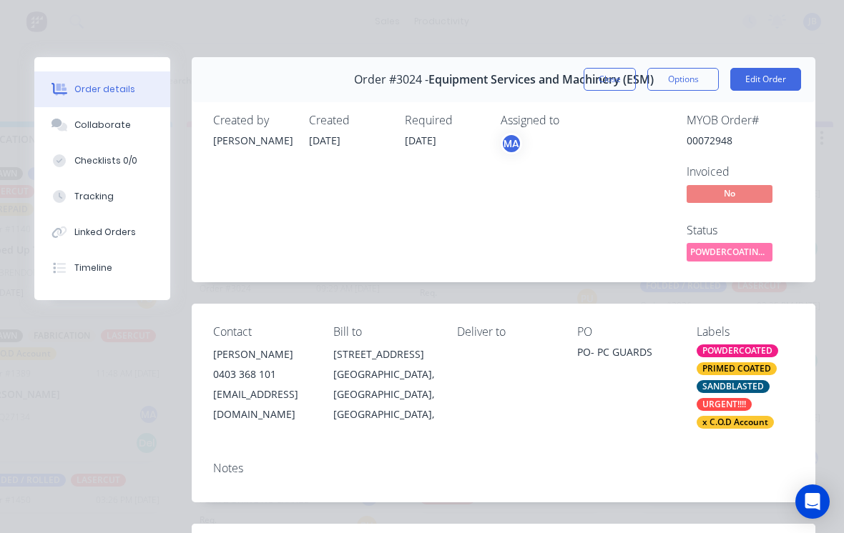
scroll to position [0, 0]
click at [596, 72] on button "Close" at bounding box center [610, 79] width 52 height 23
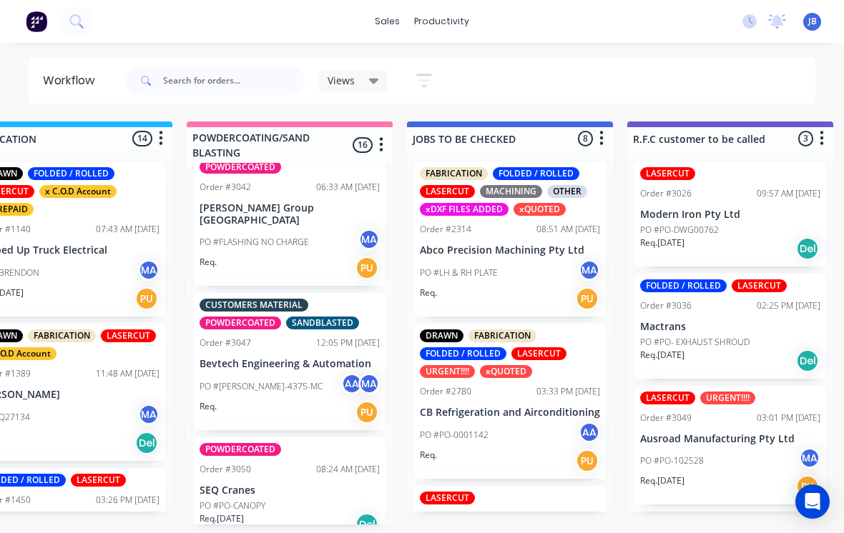
scroll to position [1729, 0]
click at [254, 358] on p "Bevtech Engineering & Automation" at bounding box center [290, 364] width 180 height 12
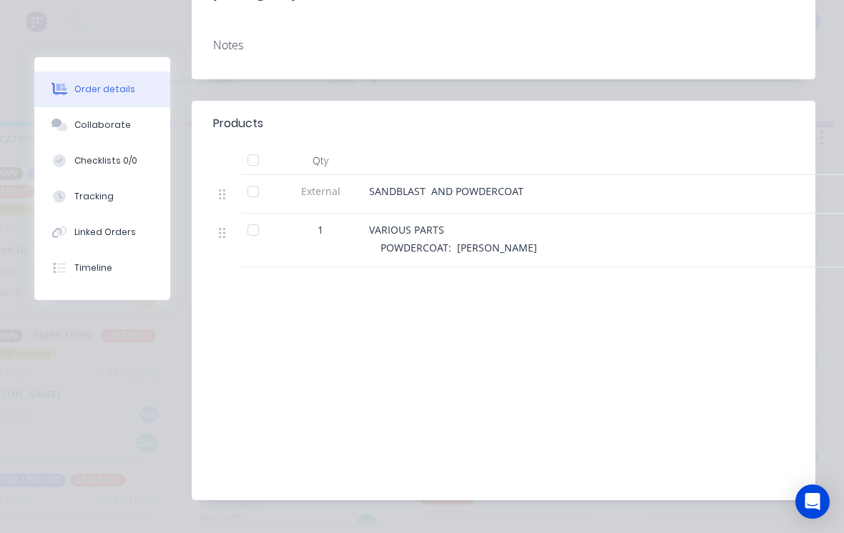
scroll to position [415, 0]
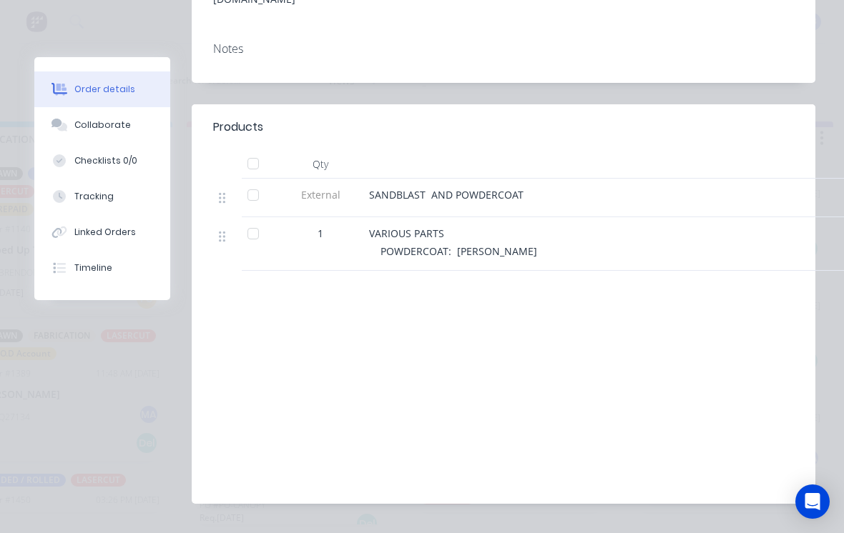
click at [74, 121] on div "Collaborate" at bounding box center [102, 125] width 56 height 13
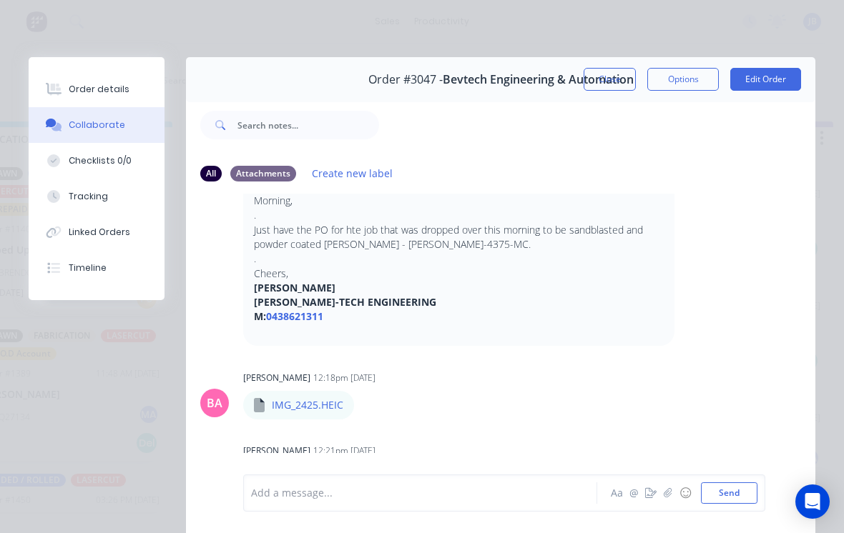
scroll to position [0, 0]
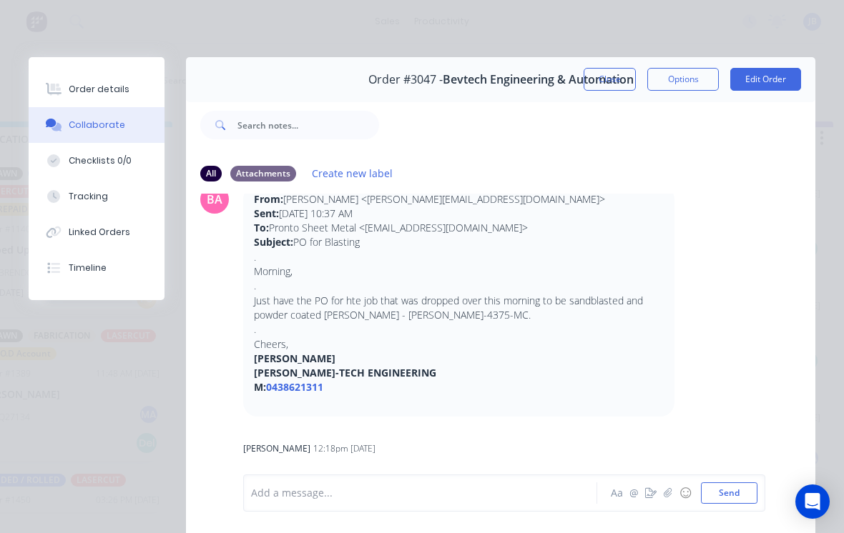
click at [618, 82] on button "Close" at bounding box center [610, 79] width 52 height 23
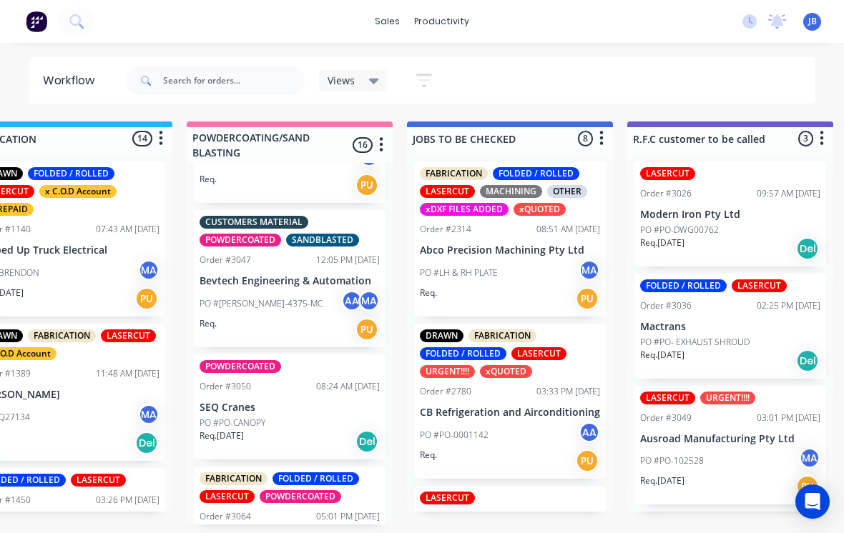
scroll to position [1811, 0]
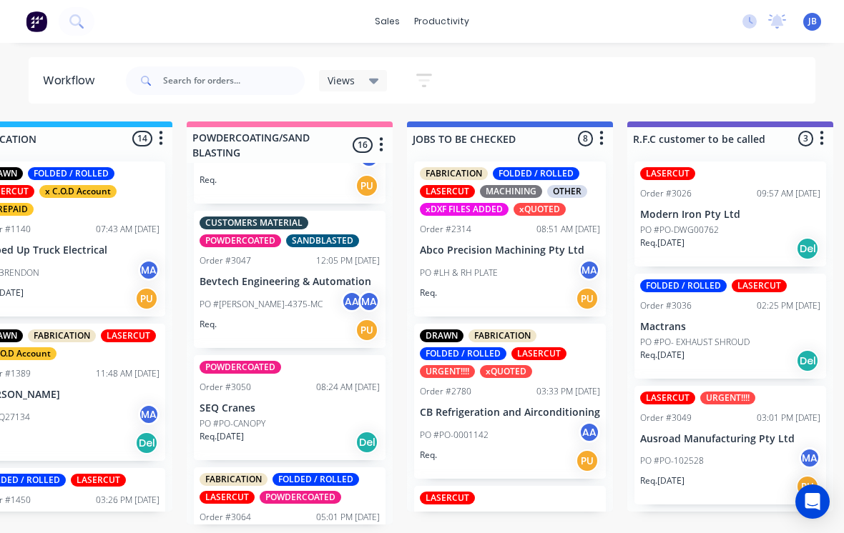
click at [235, 403] on p "SEQ Cranes" at bounding box center [290, 409] width 180 height 12
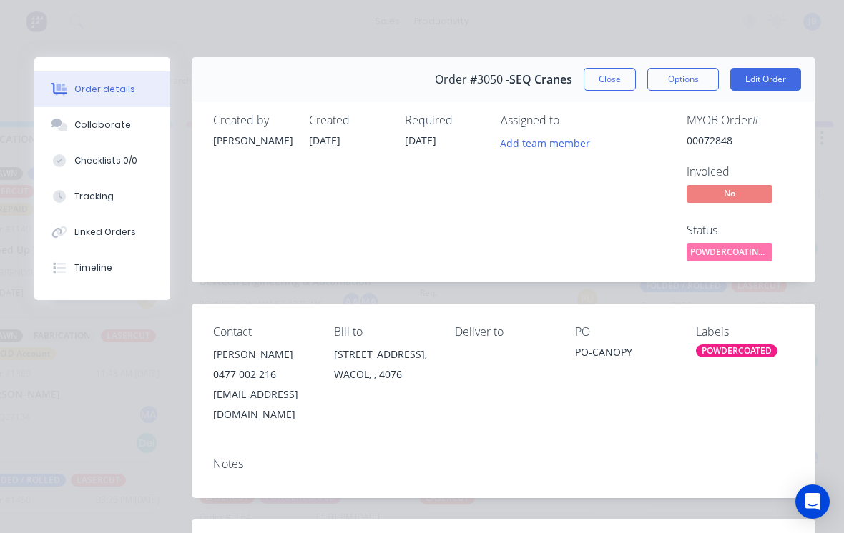
scroll to position [0, 0]
click at [585, 84] on button "Close" at bounding box center [610, 79] width 52 height 23
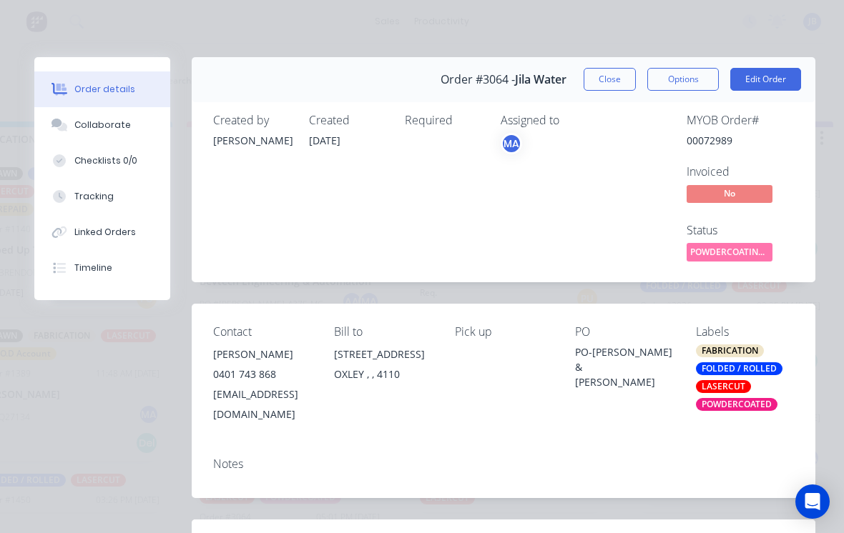
click at [604, 77] on button "Close" at bounding box center [610, 79] width 52 height 23
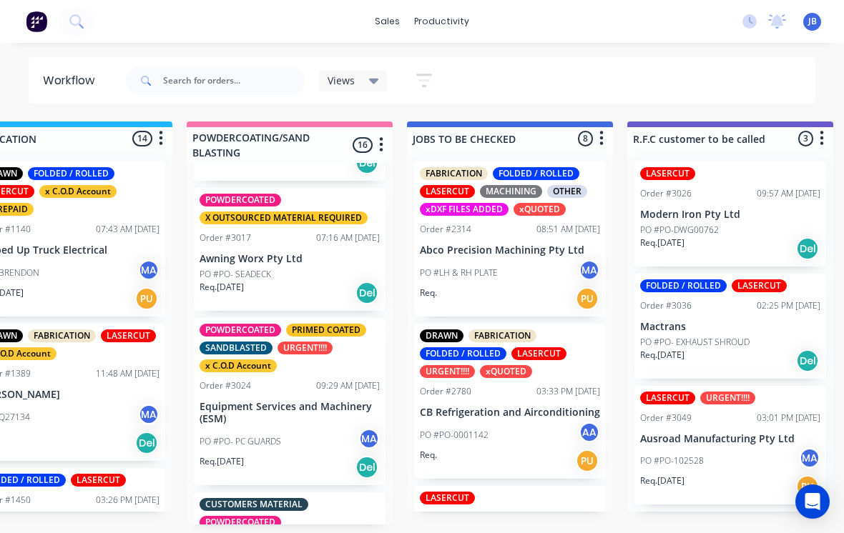
scroll to position [1352, 0]
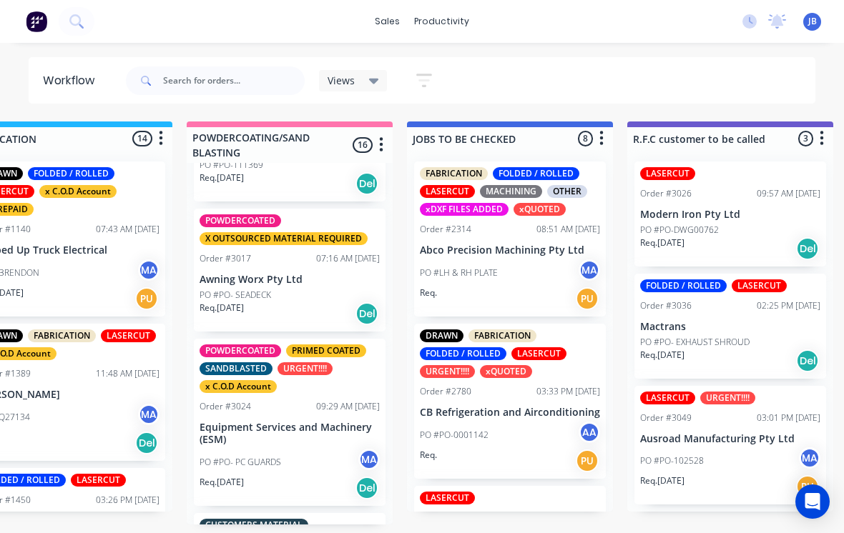
click at [255, 422] on p "Equipment Services and Machinery (ESM)" at bounding box center [290, 434] width 180 height 24
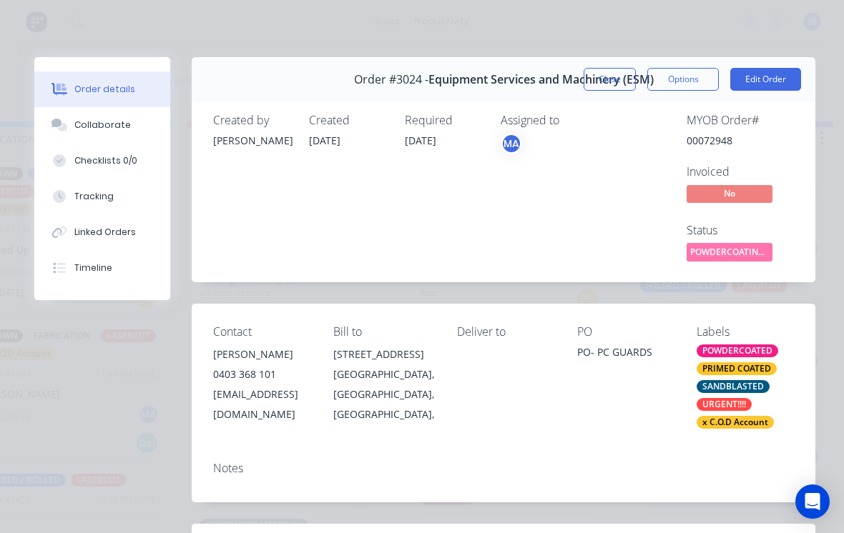
scroll to position [0, 0]
click at [607, 86] on button "Close" at bounding box center [610, 79] width 52 height 23
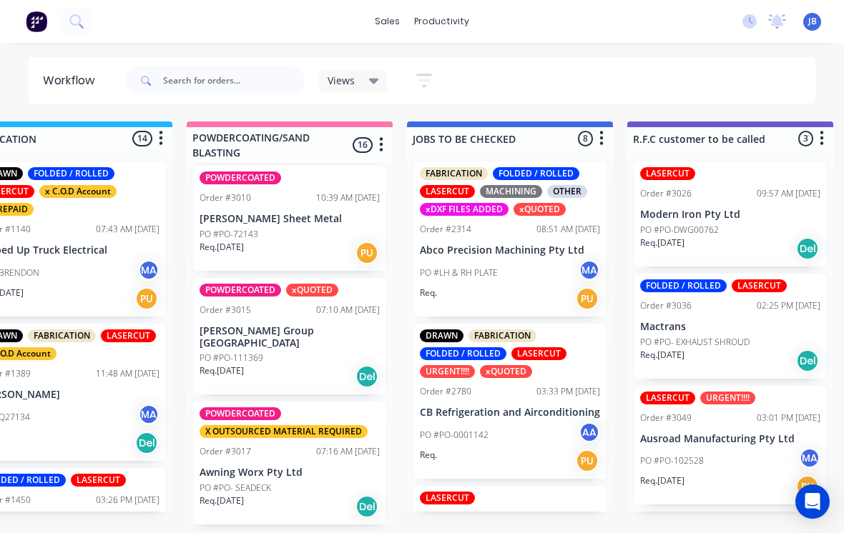
scroll to position [1133, 0]
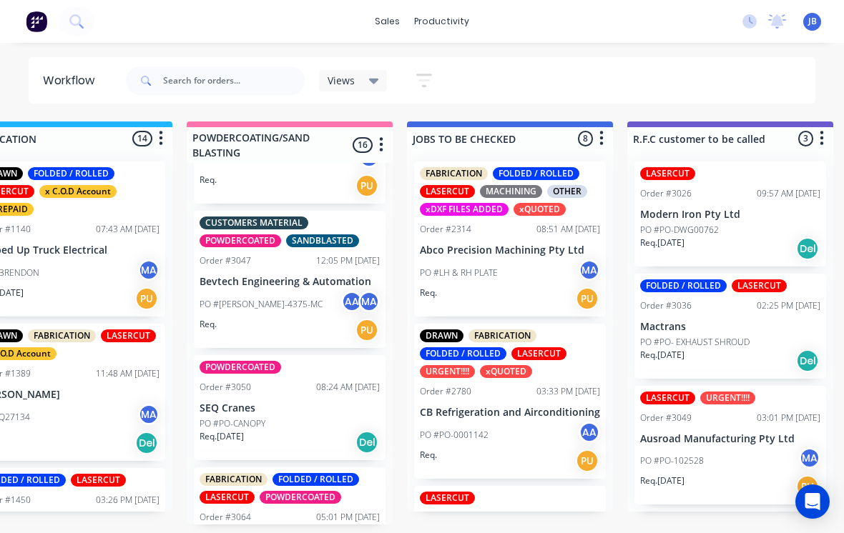
click at [227, 403] on p "SEQ Cranes" at bounding box center [290, 409] width 180 height 12
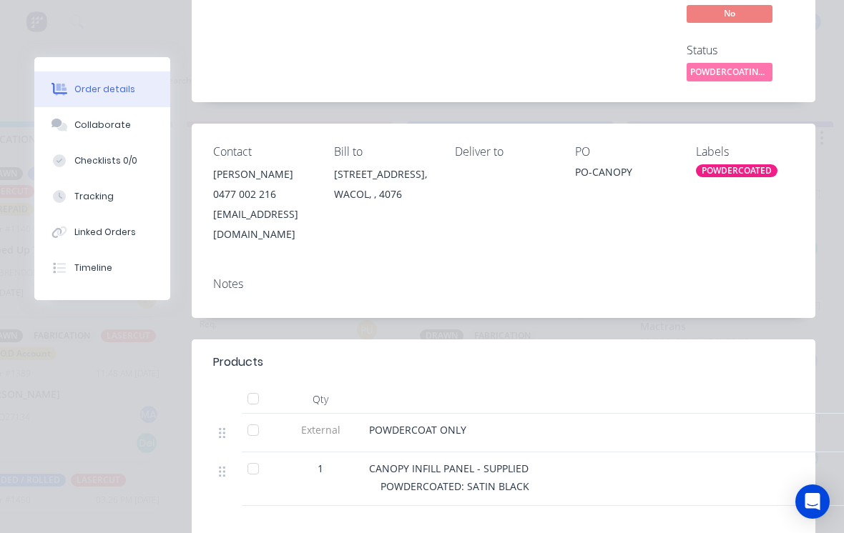
scroll to position [344, 0]
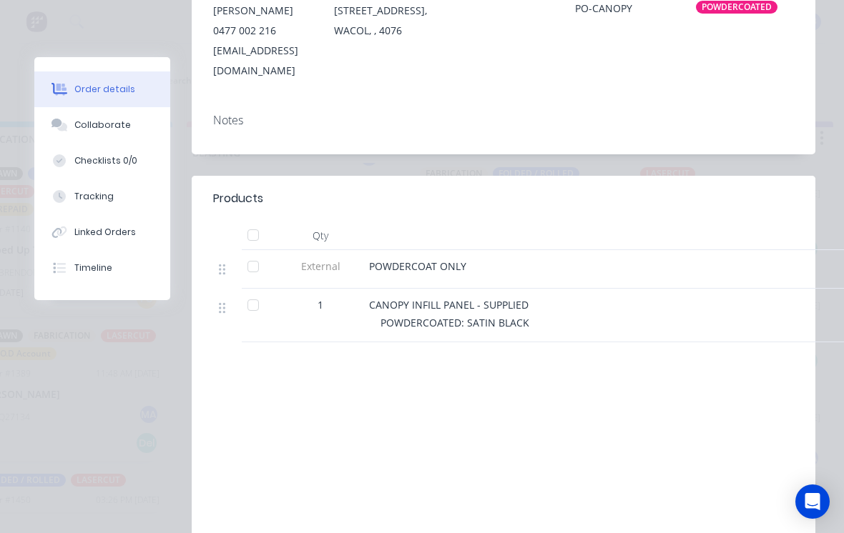
click at [63, 147] on button "Checklists 0/0" at bounding box center [102, 161] width 136 height 36
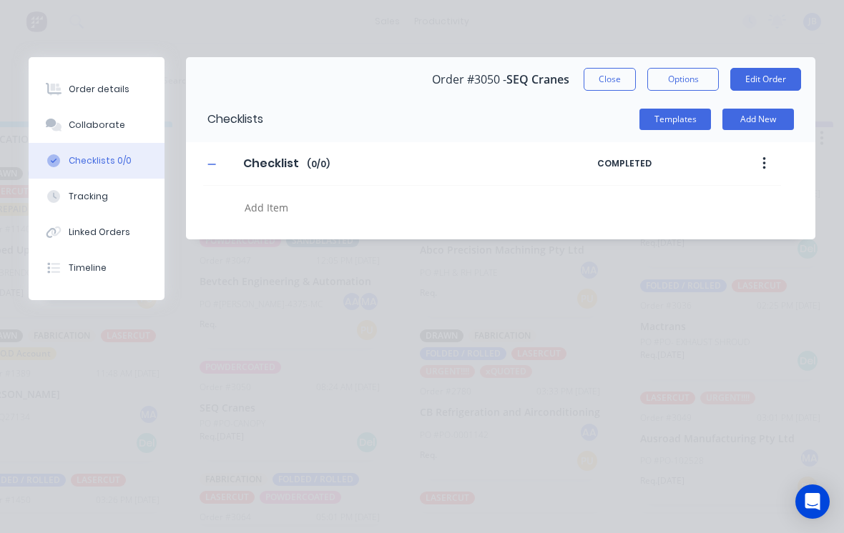
scroll to position [0, 0]
click at [70, 133] on button "Collaborate" at bounding box center [97, 125] width 136 height 36
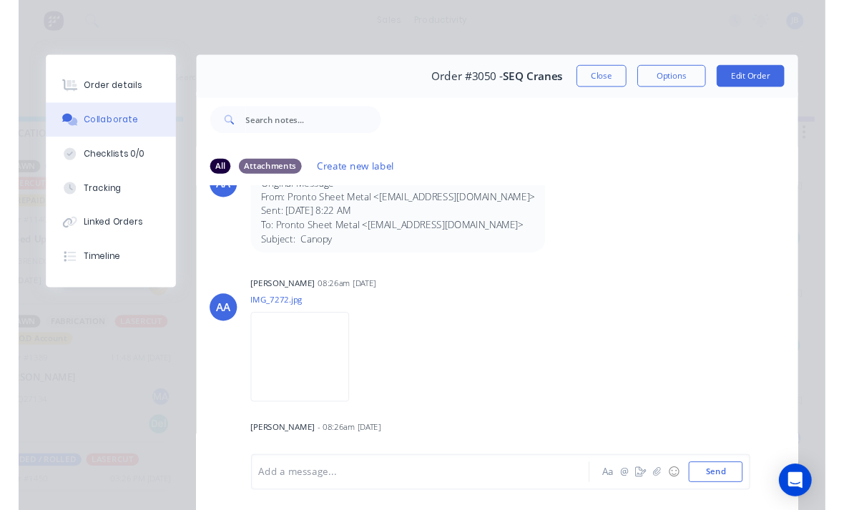
scroll to position [54, 0]
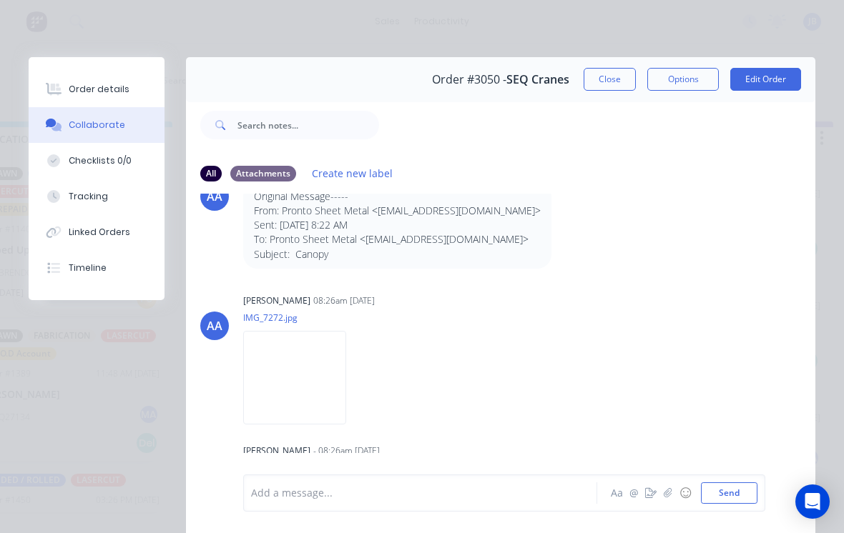
click at [281, 363] on img at bounding box center [294, 378] width 103 height 94
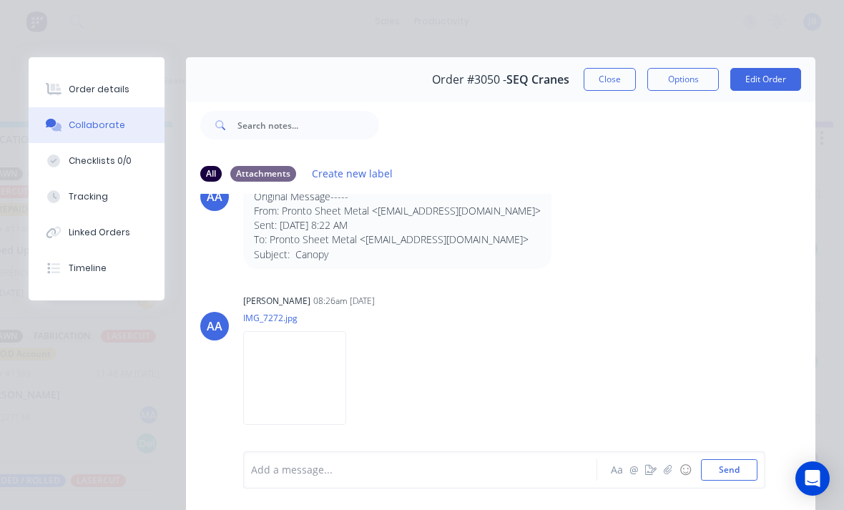
click at [93, 133] on button "Collaborate" at bounding box center [97, 125] width 136 height 36
click at [84, 120] on div "Collaborate" at bounding box center [97, 125] width 56 height 13
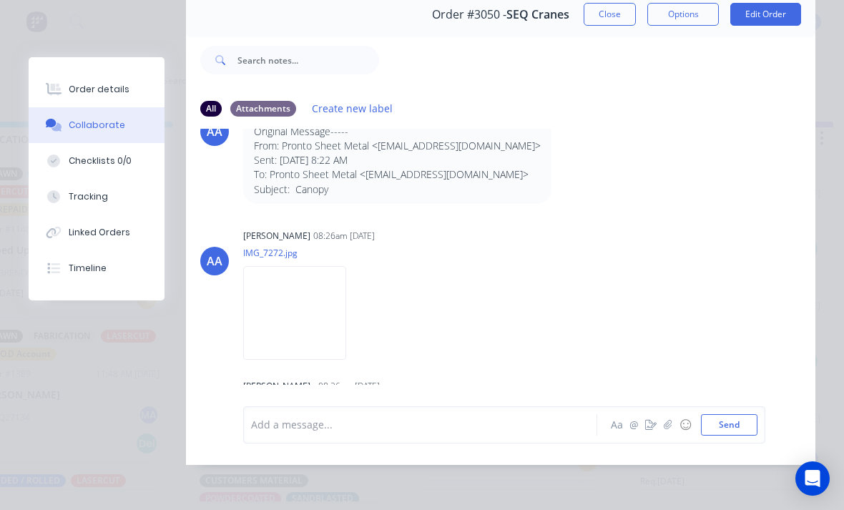
scroll to position [37, 1166]
click at [744, 225] on div "AA [PERSON_NAME] 08:26am [DATE] IMG_7272.jpg Labels Download" at bounding box center [500, 289] width 629 height 129
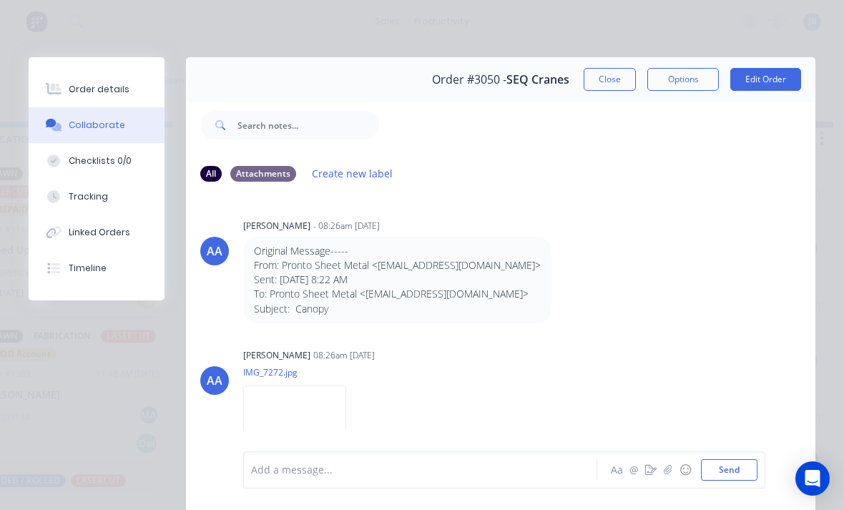
scroll to position [0, 0]
click at [608, 84] on button "Close" at bounding box center [610, 79] width 52 height 23
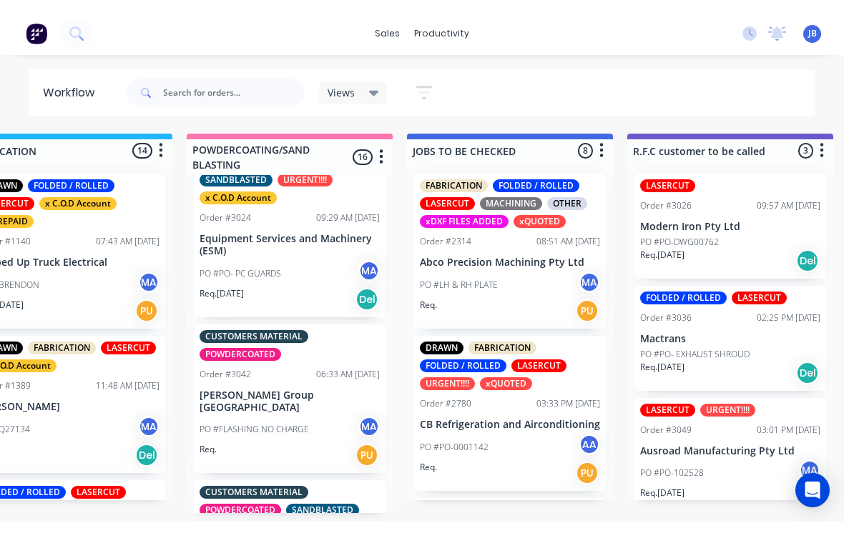
scroll to position [14, 1166]
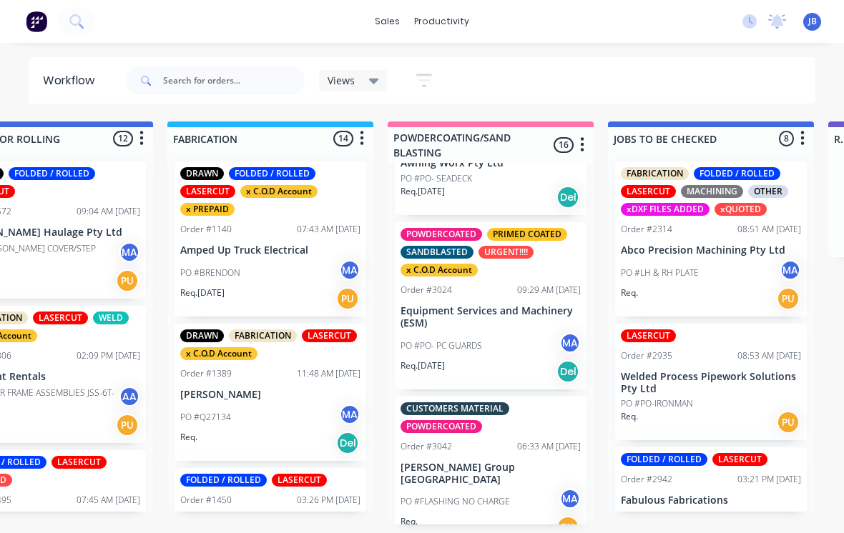
scroll to position [1472, 0]
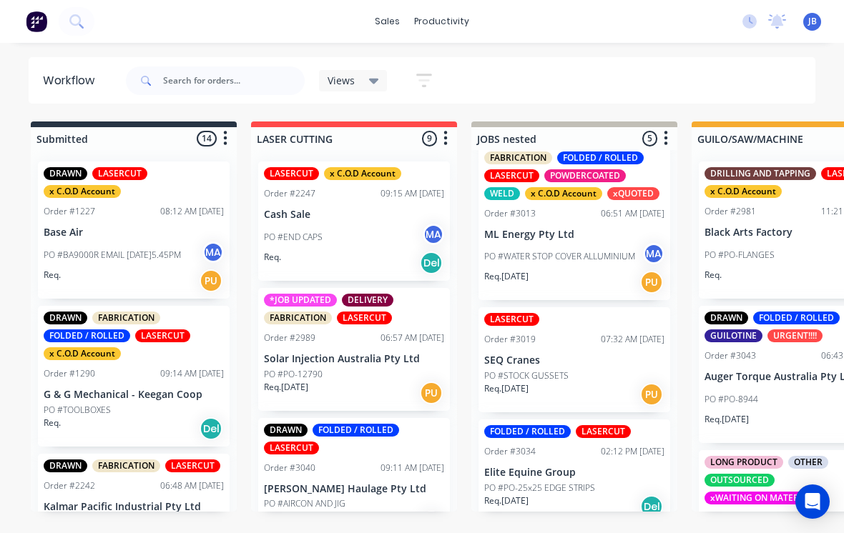
scroll to position [265, 0]
